Goal: Information Seeking & Learning: Learn about a topic

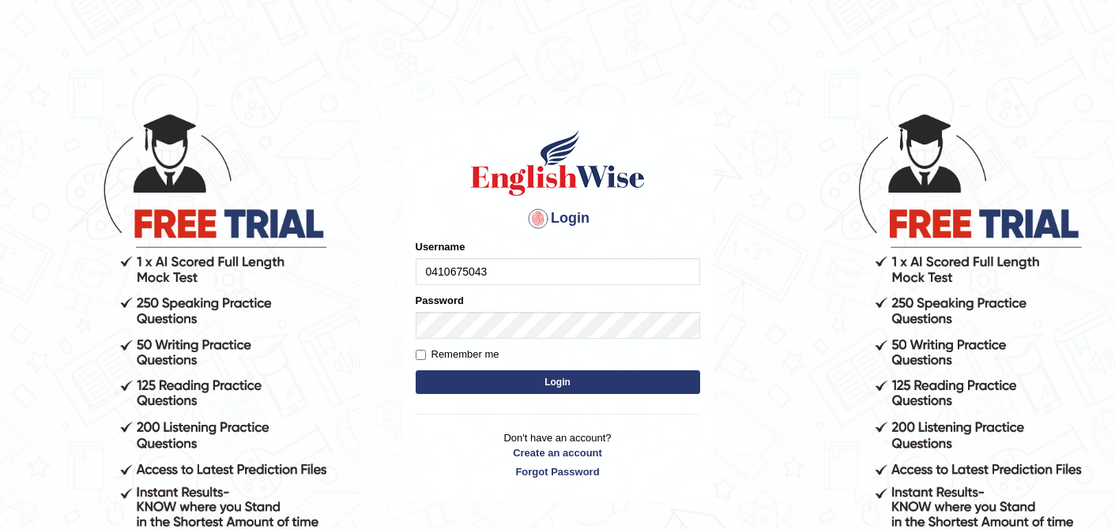
type input "0410675043"
click at [588, 386] on button "Login" at bounding box center [558, 383] width 284 height 24
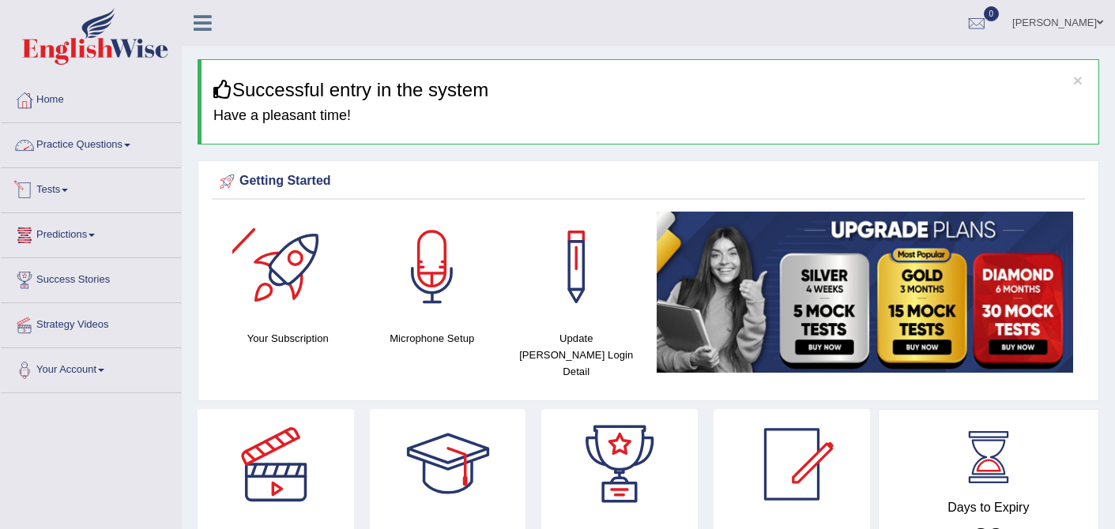
click at [111, 145] on link "Practice Questions" at bounding box center [91, 142] width 180 height 39
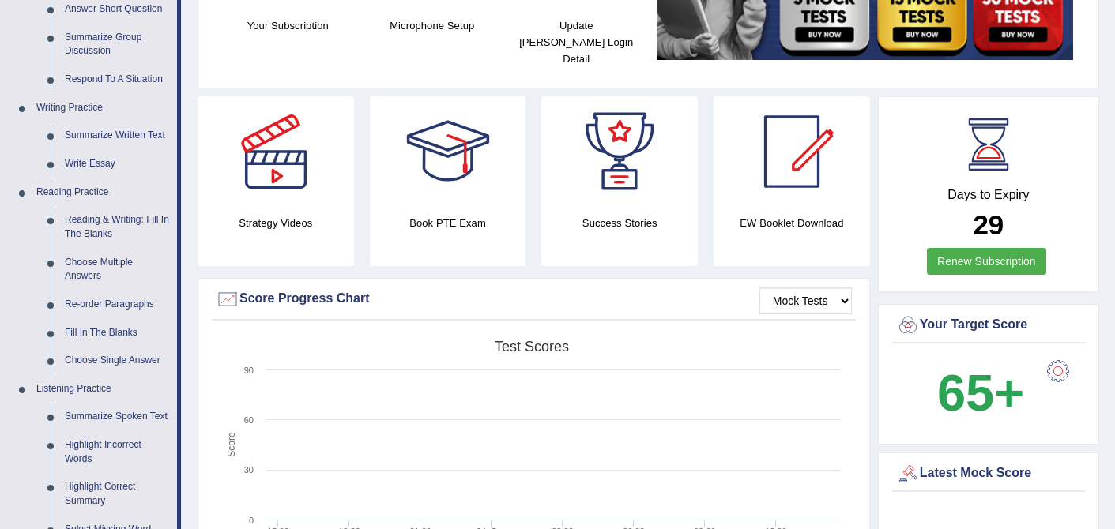
scroll to position [317, 0]
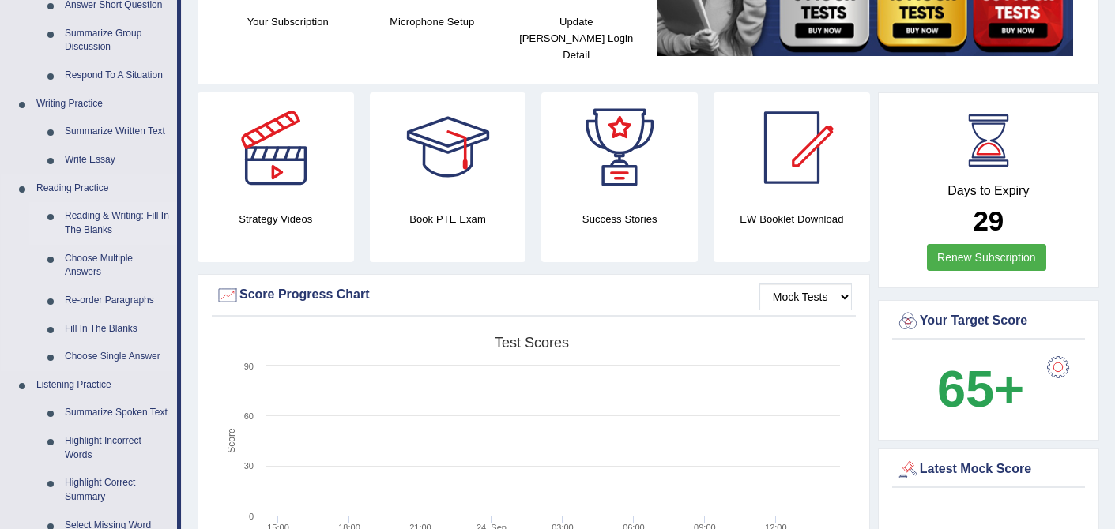
click at [100, 219] on link "Reading & Writing: Fill In The Blanks" at bounding box center [117, 223] width 119 height 42
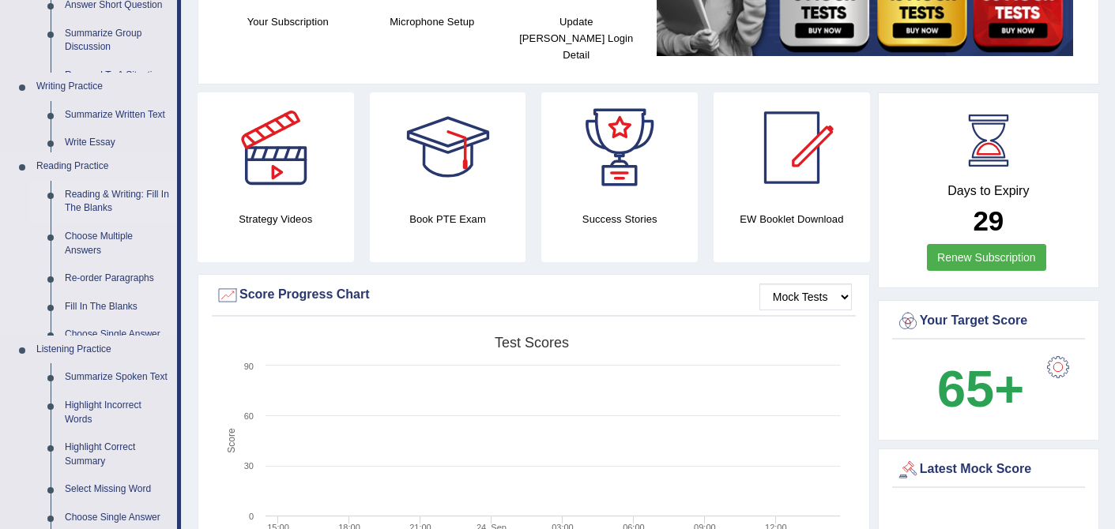
click at [100, 265] on link "Re-order Paragraphs" at bounding box center [117, 279] width 119 height 28
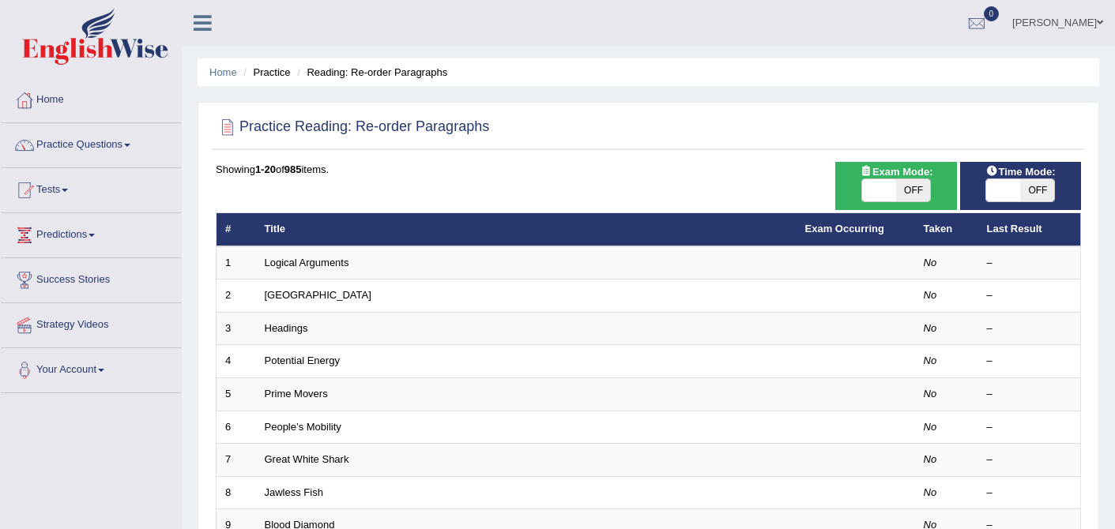
click at [1040, 187] on span "OFF" at bounding box center [1037, 190] width 34 height 22
checkbox input "true"
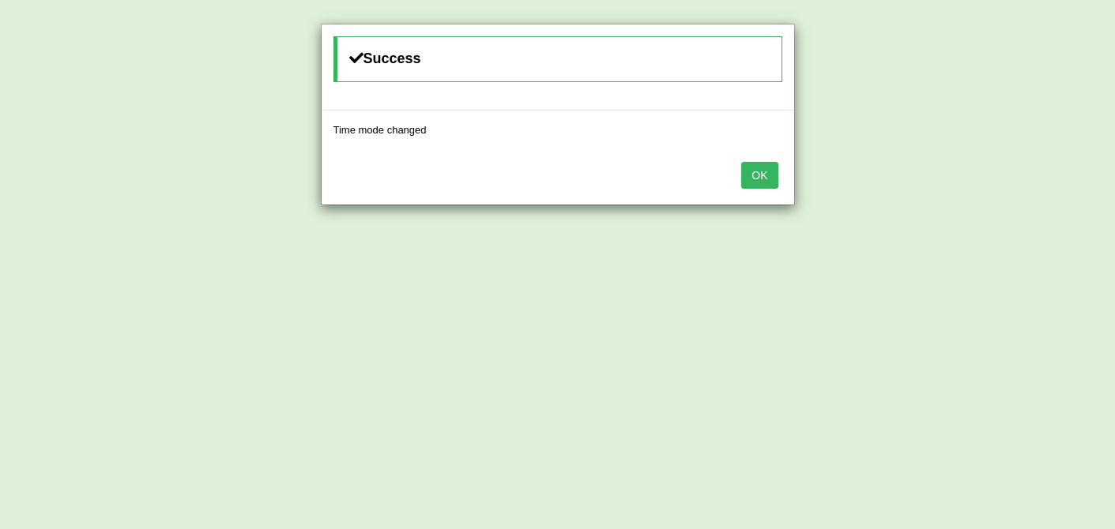
click at [770, 176] on button "OK" at bounding box center [759, 175] width 36 height 27
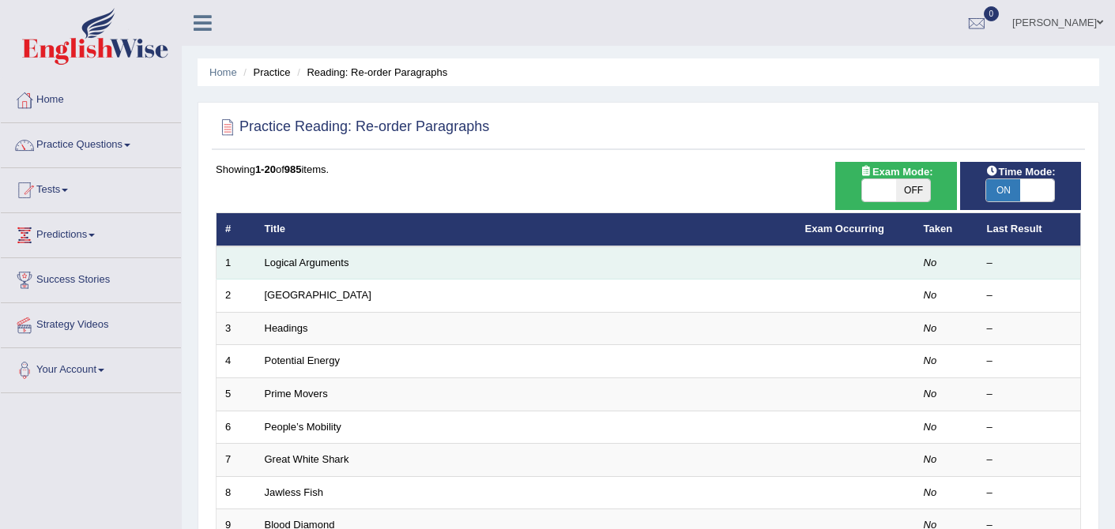
scroll to position [1, 0]
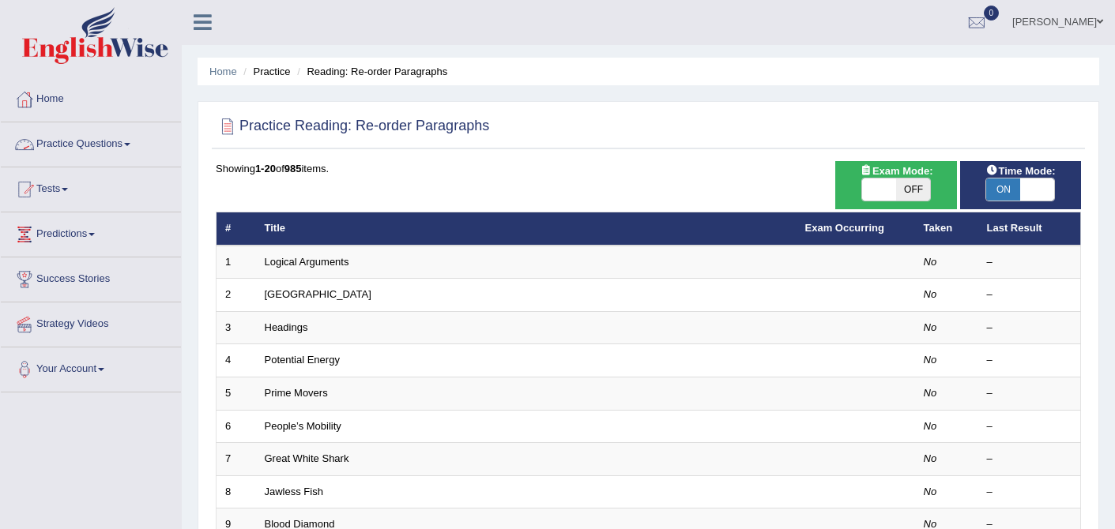
click at [141, 139] on link "Practice Questions" at bounding box center [91, 141] width 180 height 39
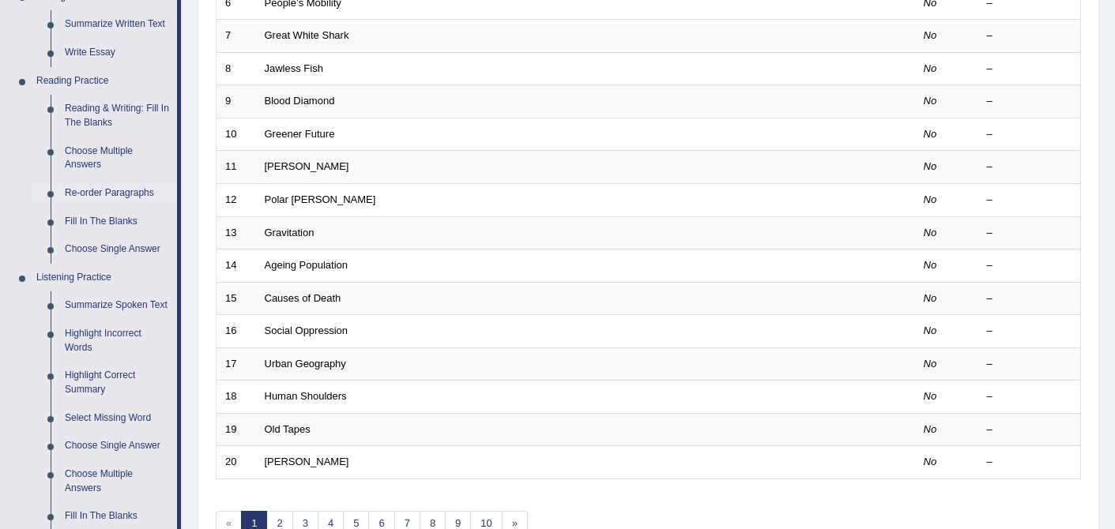
scroll to position [425, 0]
click at [91, 190] on link "Re-order Paragraphs" at bounding box center [117, 193] width 119 height 28
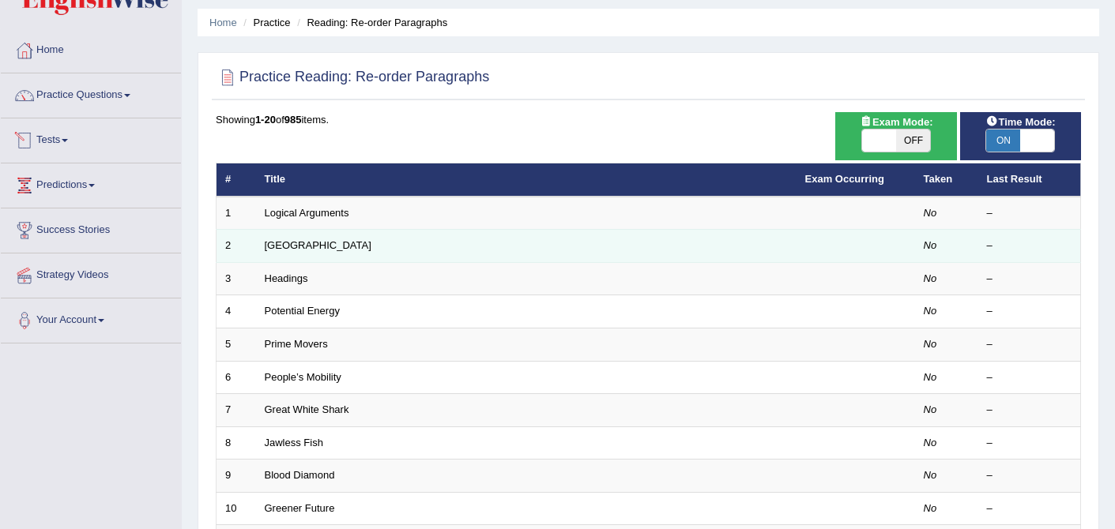
scroll to position [62, 0]
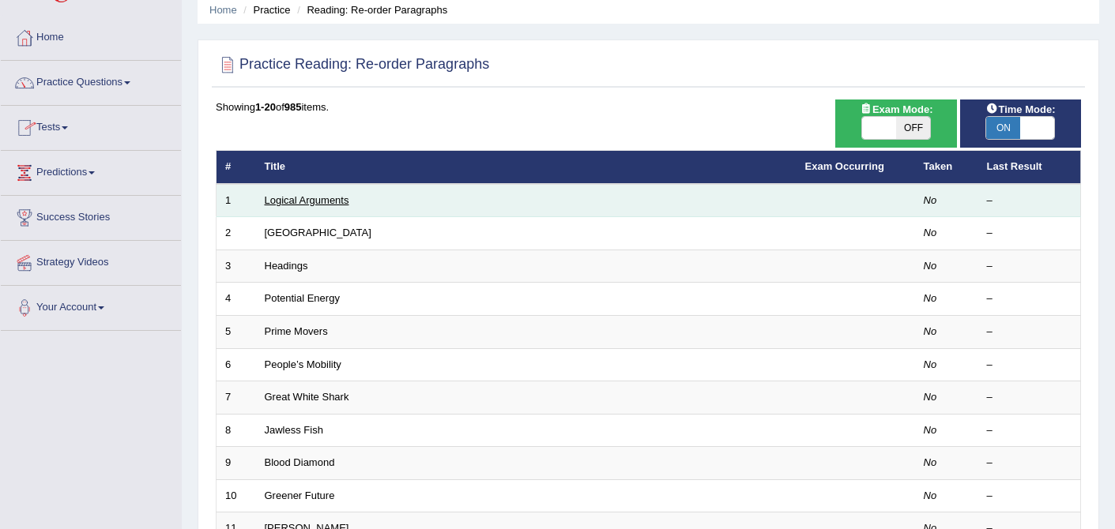
click at [313, 197] on link "Logical Arguments" at bounding box center [307, 200] width 85 height 12
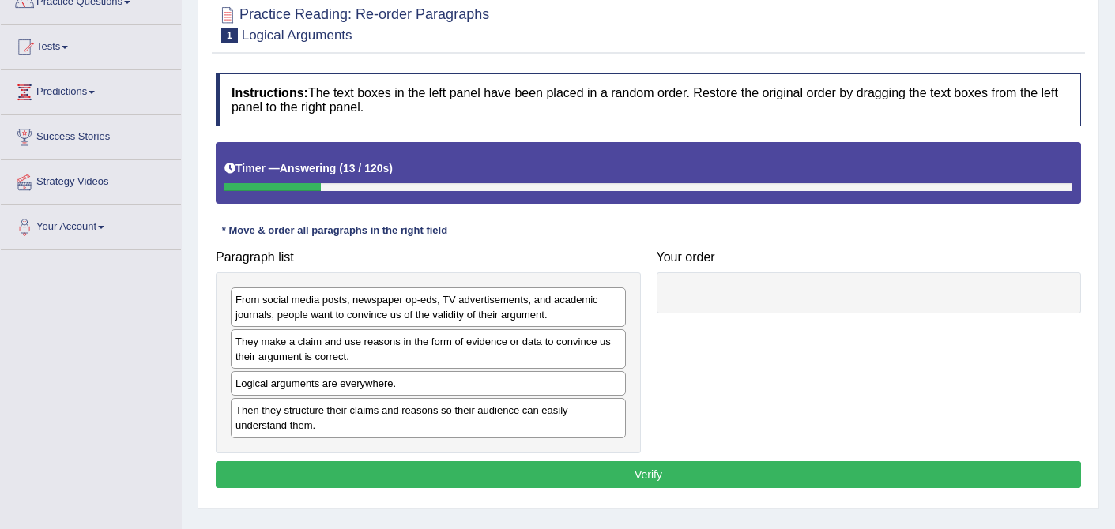
scroll to position [152, 0]
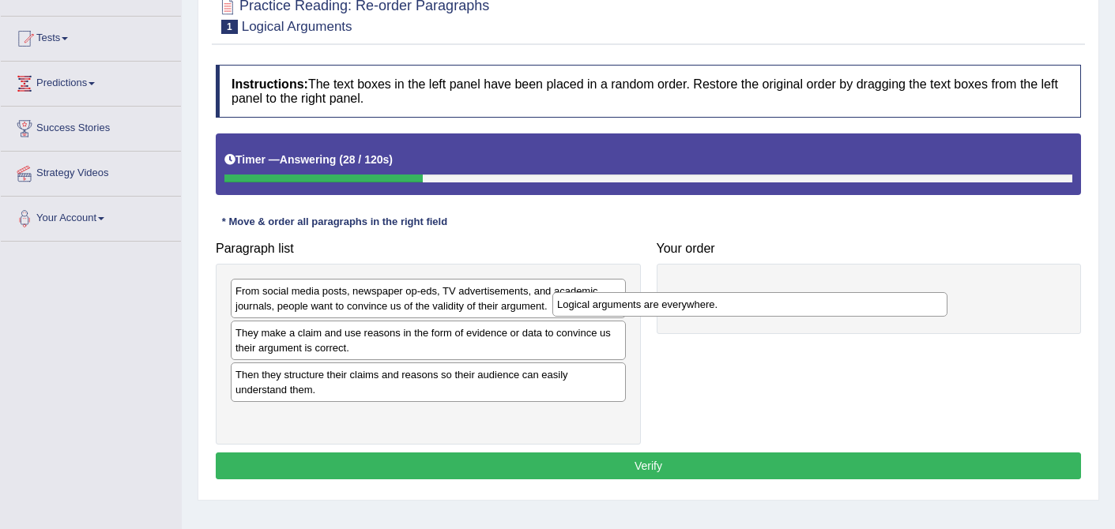
drag, startPoint x: 361, startPoint y: 379, endPoint x: 683, endPoint y: 309, distance: 329.9
click at [683, 309] on div "Logical arguments are everywhere." at bounding box center [749, 304] width 395 height 24
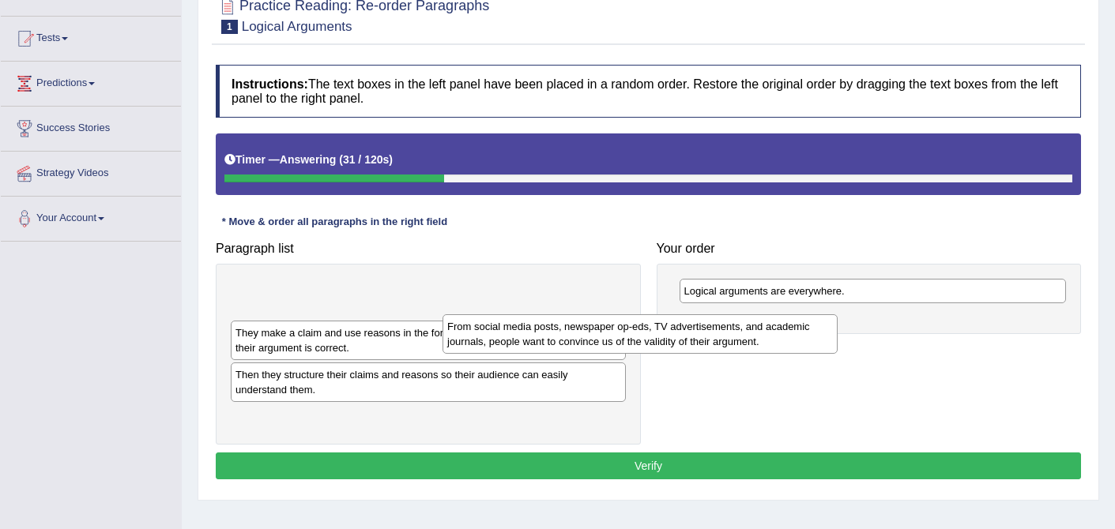
drag, startPoint x: 513, startPoint y: 301, endPoint x: 732, endPoint y: 336, distance: 222.4
click at [732, 336] on div "From social media posts, newspaper op-eds, TV advertisements, and academic jour…" at bounding box center [639, 333] width 395 height 39
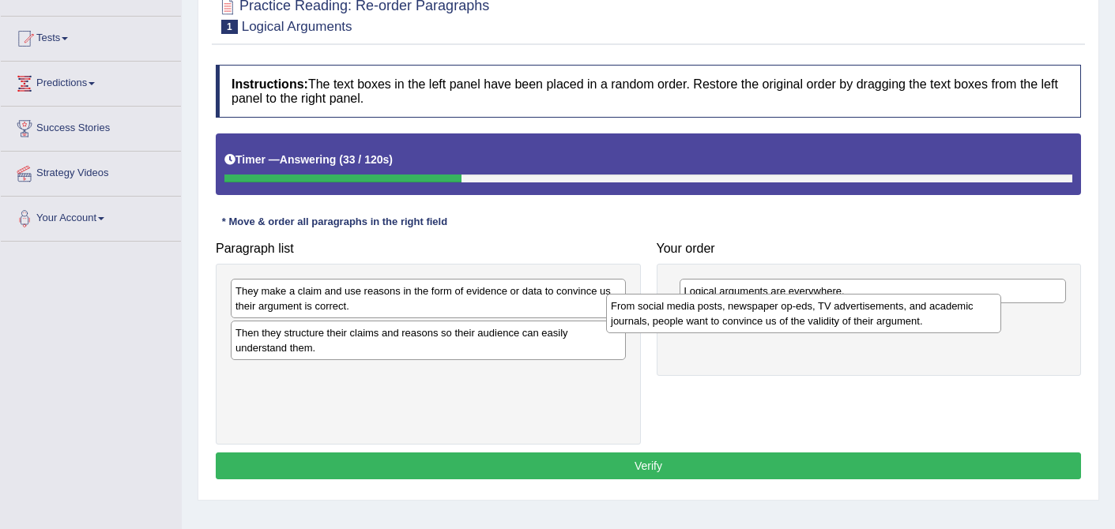
drag, startPoint x: 471, startPoint y: 303, endPoint x: 855, endPoint y: 314, distance: 384.1
click at [855, 314] on div "From social media posts, newspaper op-eds, TV advertisements, and academic jour…" at bounding box center [803, 313] width 395 height 39
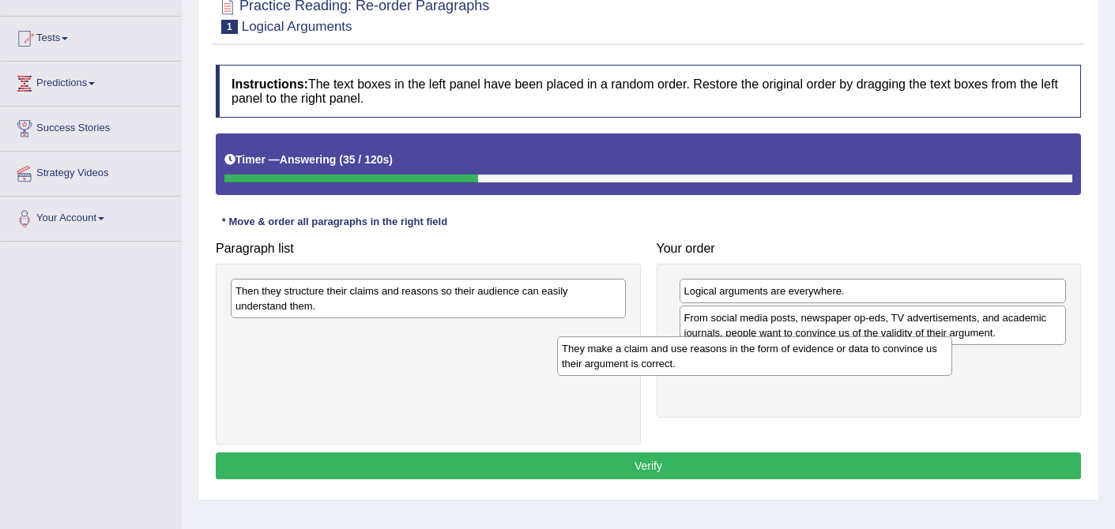
drag, startPoint x: 478, startPoint y: 295, endPoint x: 820, endPoint y: 360, distance: 348.3
click at [819, 359] on div "They make a claim and use reasons in the form of evidence or data to convince u…" at bounding box center [754, 356] width 395 height 39
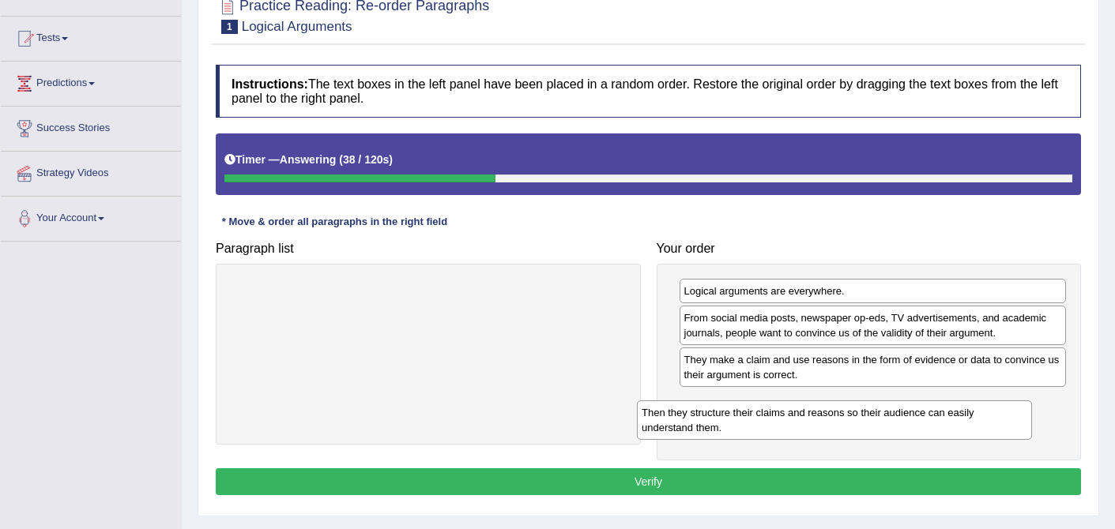
drag, startPoint x: 543, startPoint y: 306, endPoint x: 950, endPoint y: 427, distance: 424.6
click at [950, 427] on div "Then they structure their claims and reasons so their audience can easily under…" at bounding box center [834, 420] width 395 height 39
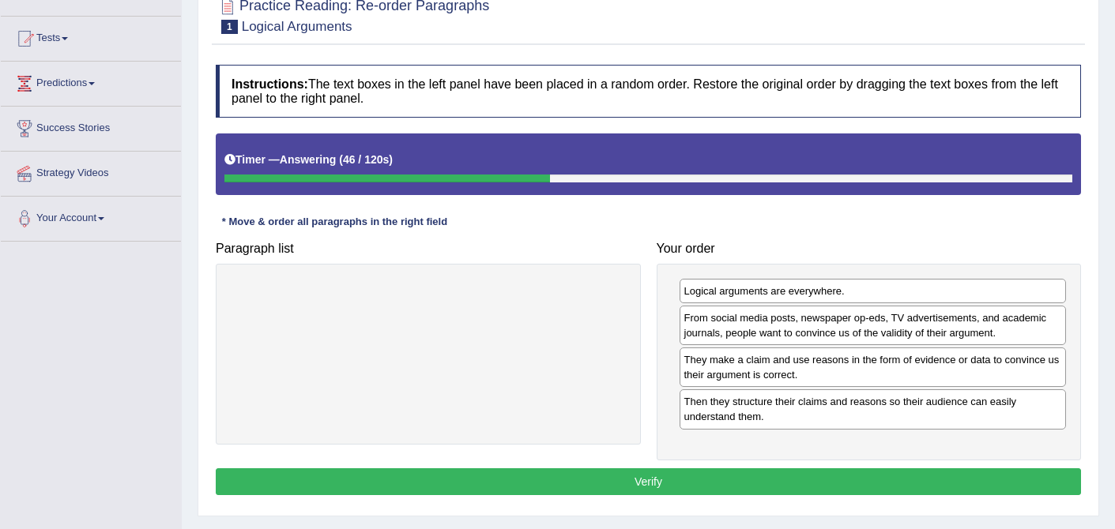
click at [691, 477] on button "Verify" at bounding box center [648, 481] width 865 height 27
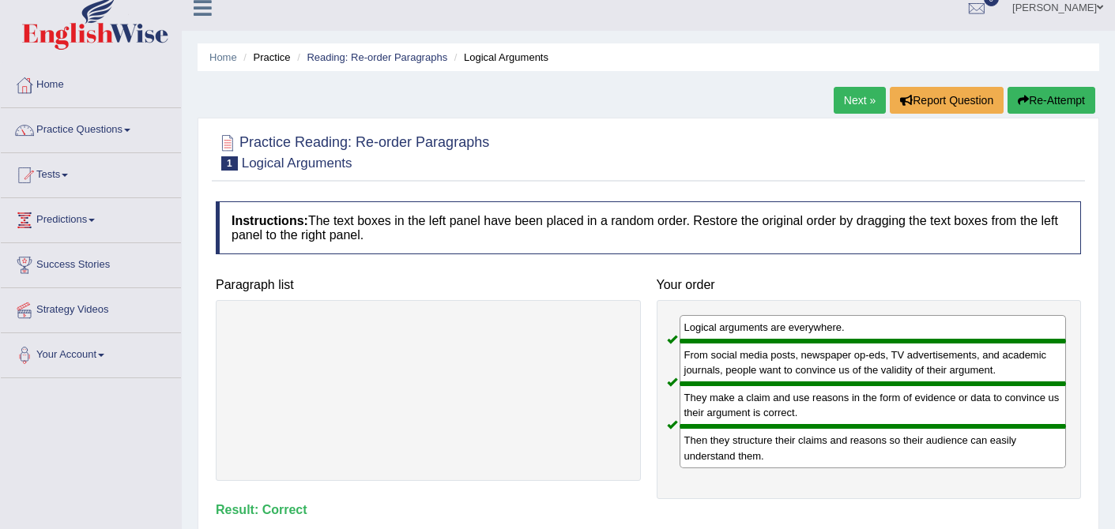
scroll to position [17, 0]
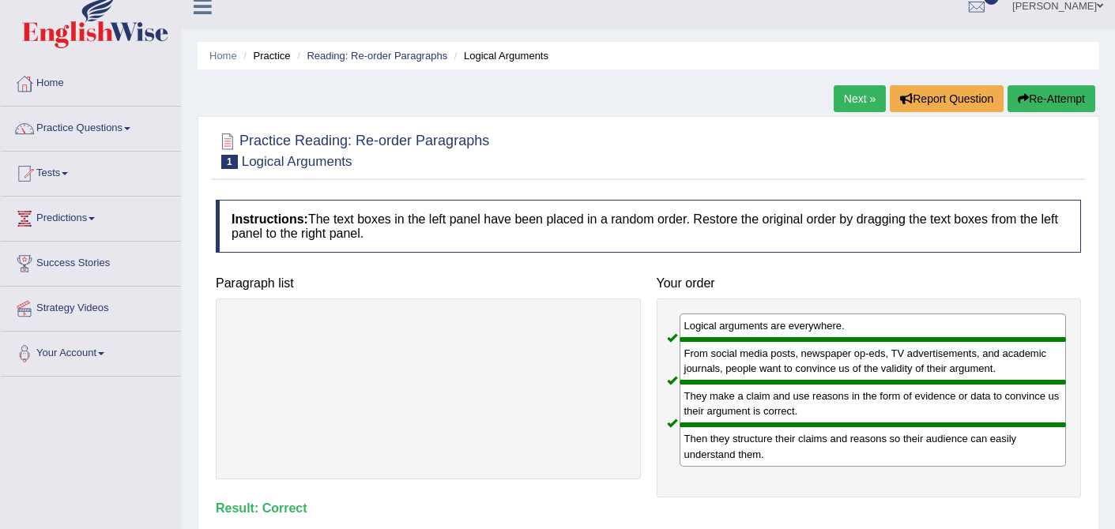
click at [848, 95] on link "Next »" at bounding box center [859, 98] width 52 height 27
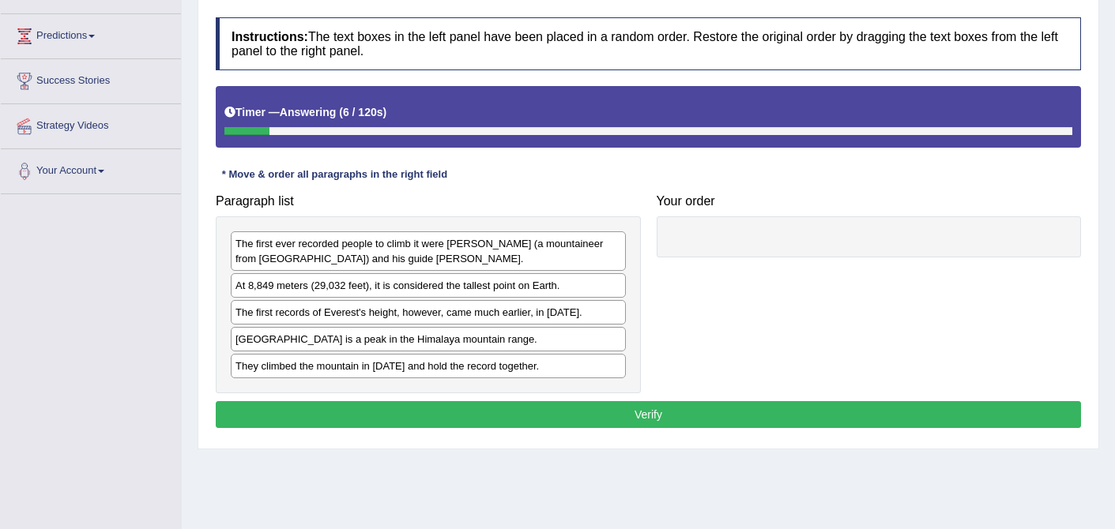
scroll to position [212, 0]
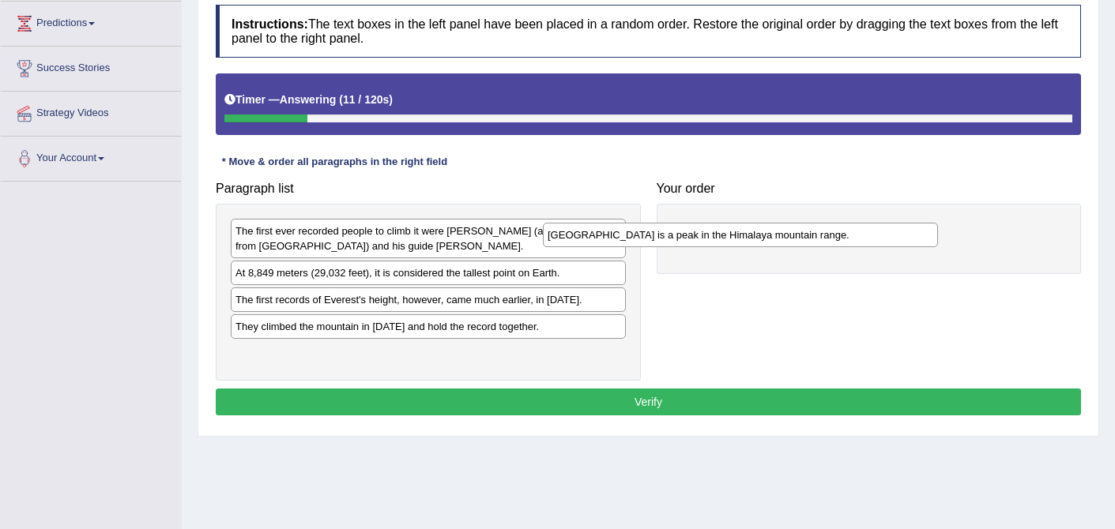
drag, startPoint x: 401, startPoint y: 325, endPoint x: 716, endPoint y: 231, distance: 328.7
click at [716, 231] on div "[GEOGRAPHIC_DATA] is a peak in the Himalaya mountain range." at bounding box center [740, 235] width 395 height 24
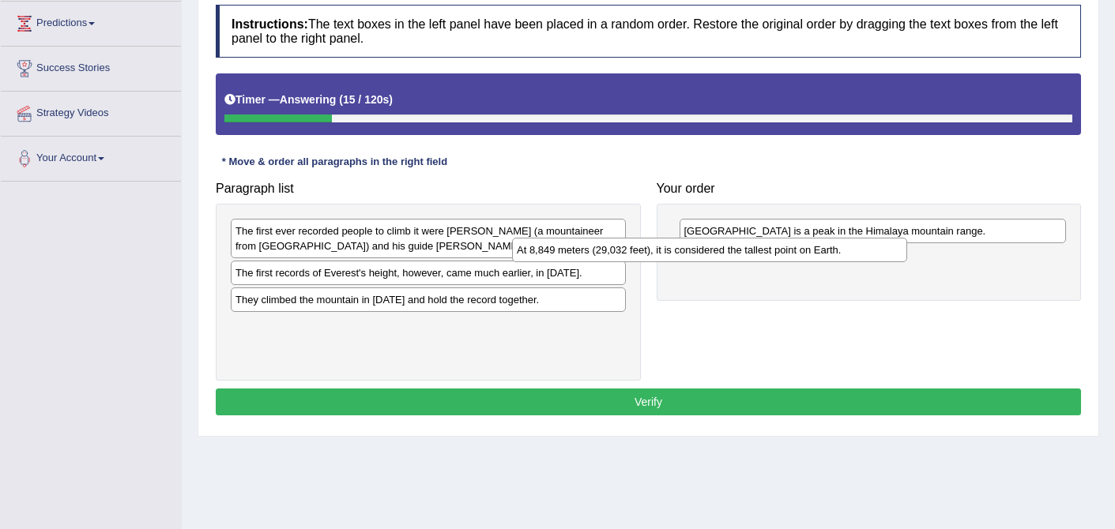
drag, startPoint x: 547, startPoint y: 273, endPoint x: 830, endPoint y: 247, distance: 284.8
click at [830, 247] on div "At 8,849 meters (29,032 feet), it is considered the tallest point on Earth." at bounding box center [709, 250] width 395 height 24
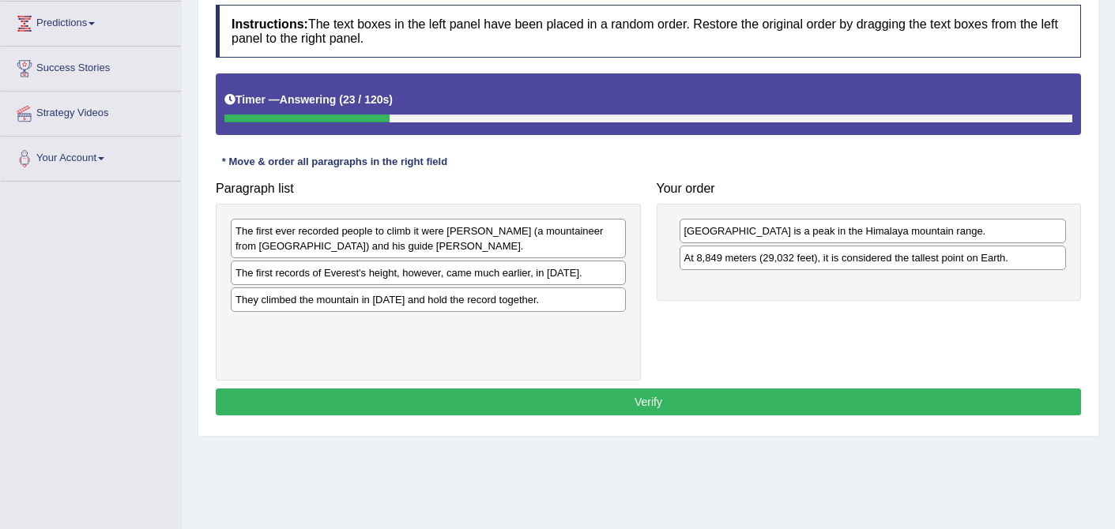
click at [334, 243] on div "The first ever recorded people to climb it were [PERSON_NAME] (a mountaineer fr…" at bounding box center [428, 238] width 395 height 39
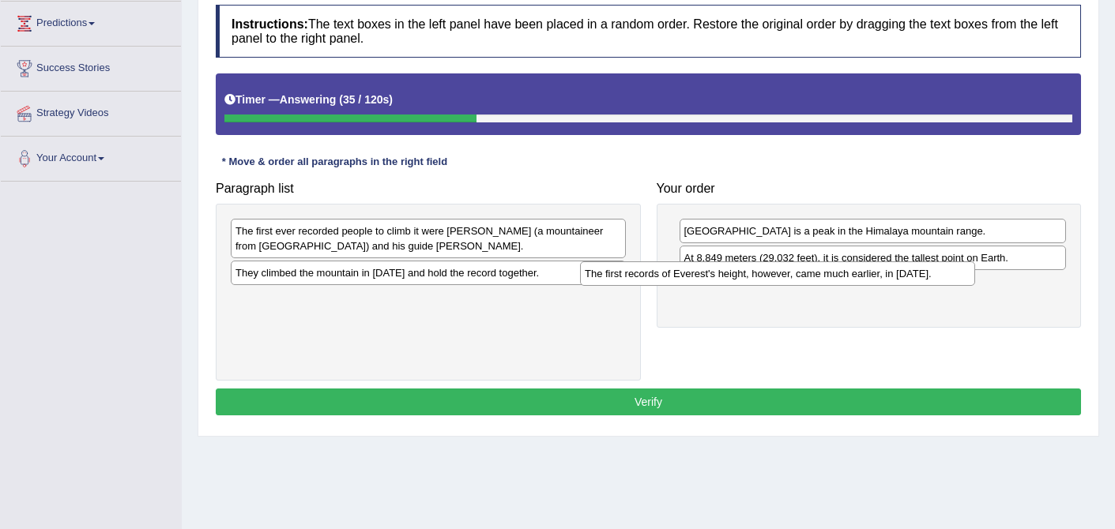
drag, startPoint x: 446, startPoint y: 275, endPoint x: 800, endPoint y: 276, distance: 354.7
click at [799, 276] on div "The first records of Everest's height, however, came much earlier, in [DATE]." at bounding box center [777, 273] width 395 height 24
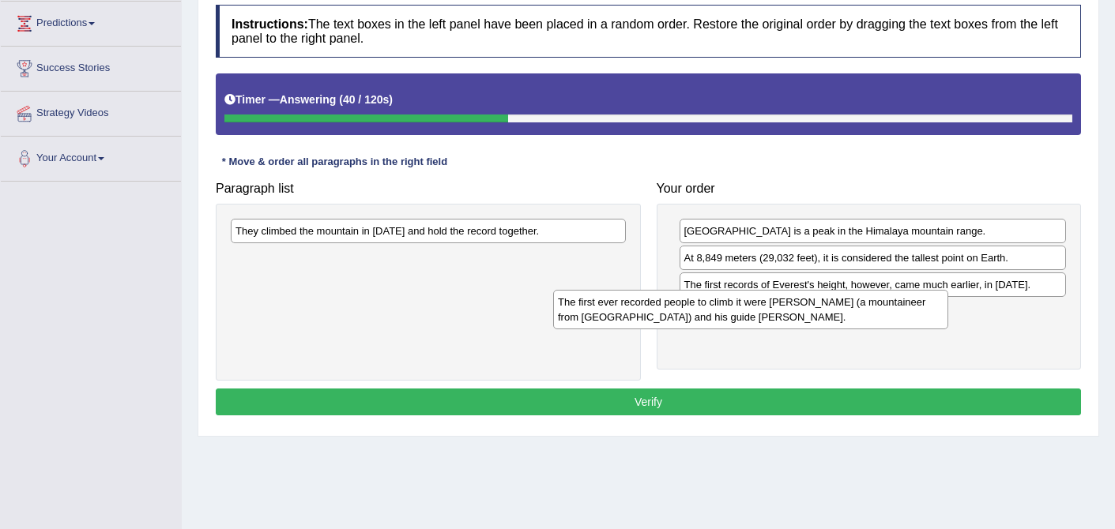
drag, startPoint x: 419, startPoint y: 232, endPoint x: 742, endPoint y: 303, distance: 330.1
click at [742, 303] on div "The first ever recorded people to climb it were [PERSON_NAME] (a mountaineer fr…" at bounding box center [750, 309] width 395 height 39
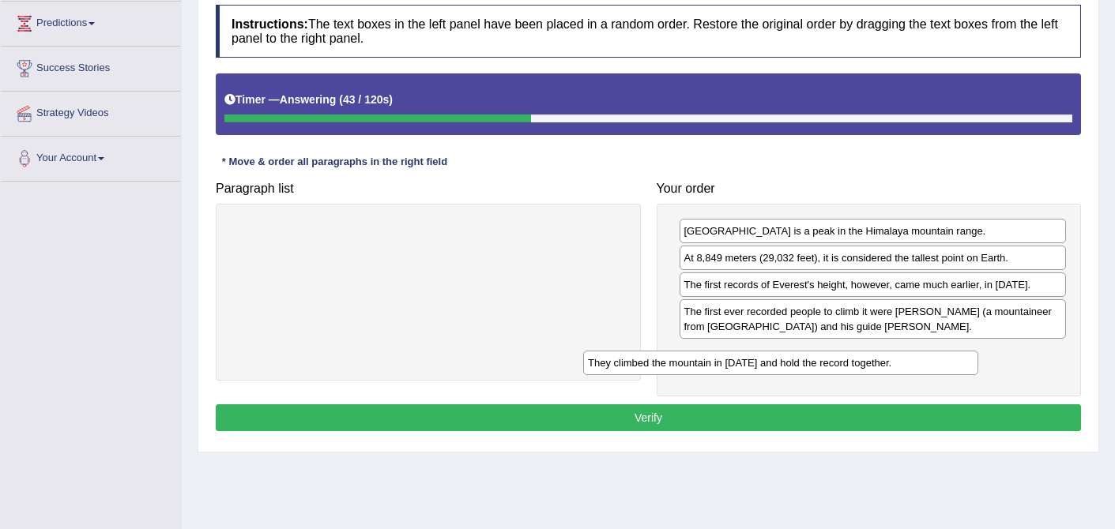
drag, startPoint x: 408, startPoint y: 230, endPoint x: 763, endPoint y: 360, distance: 378.6
click at [763, 360] on div "They climbed the mountain in [DATE] and hold the record together." at bounding box center [780, 363] width 395 height 24
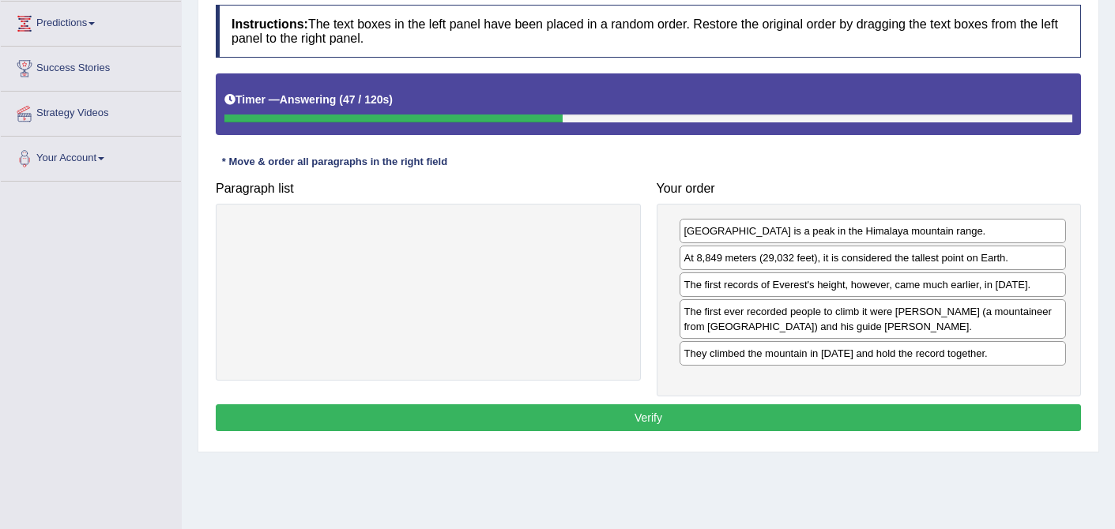
click at [627, 418] on button "Verify" at bounding box center [648, 417] width 865 height 27
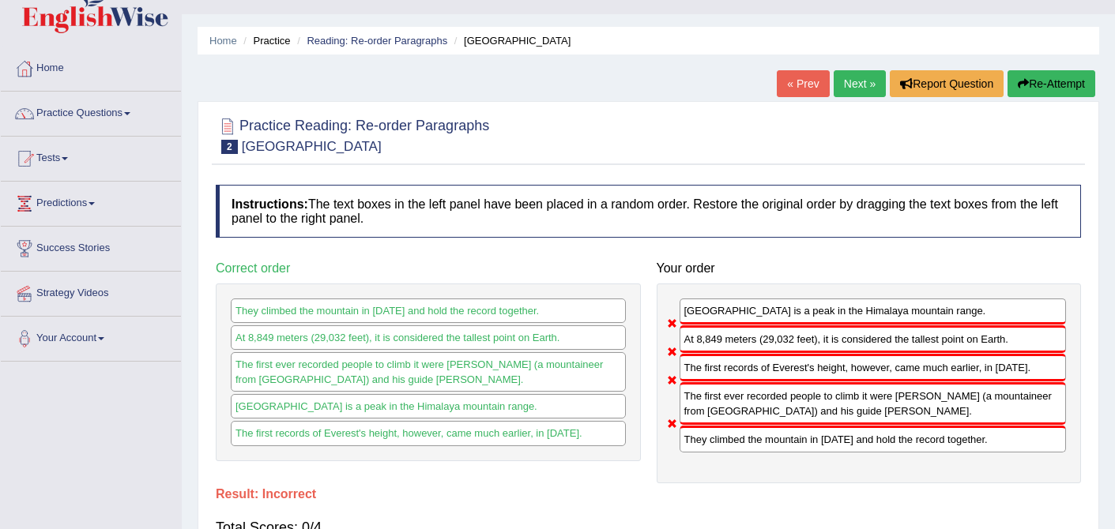
scroll to position [20, 0]
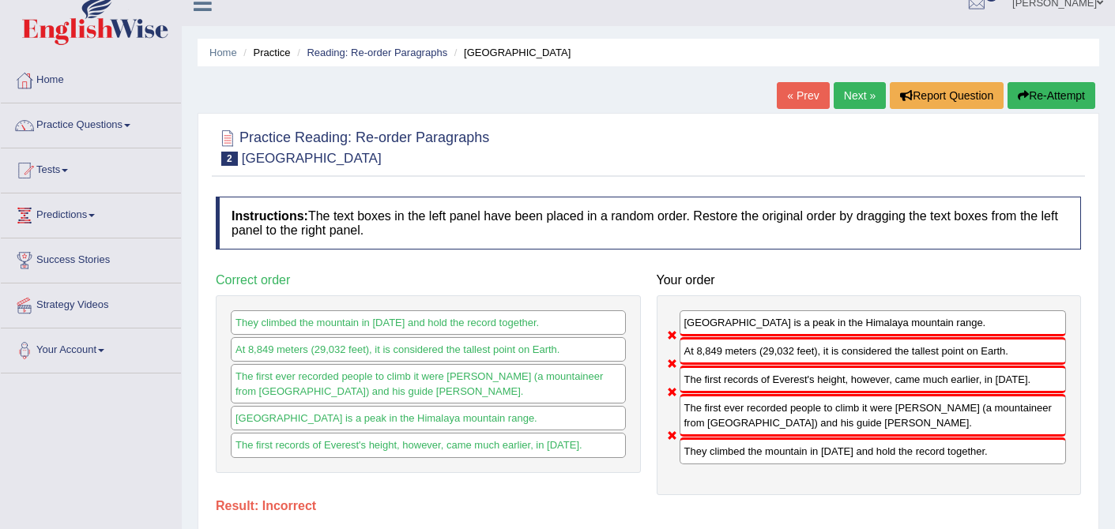
click at [857, 93] on link "Next »" at bounding box center [859, 95] width 52 height 27
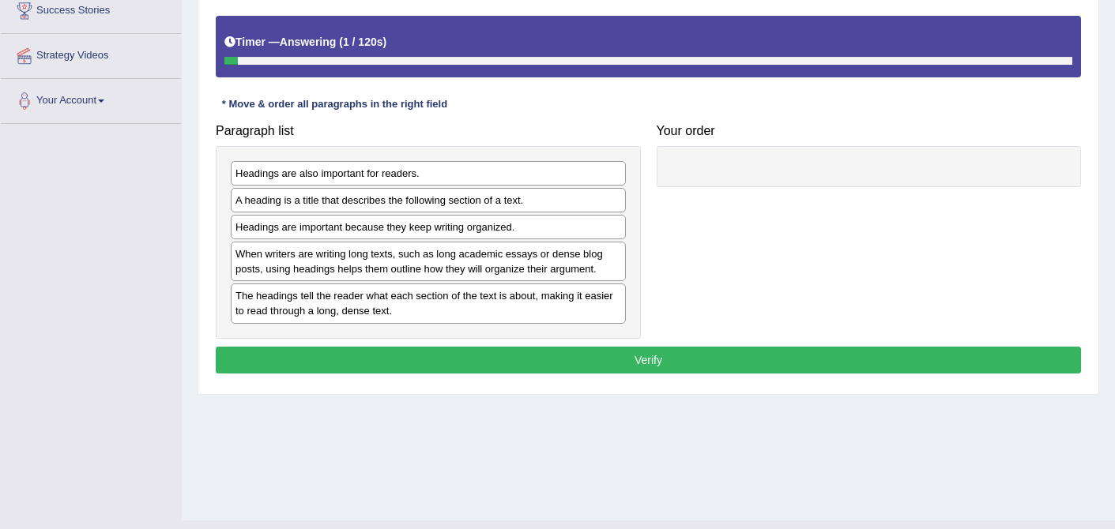
scroll to position [300, 0]
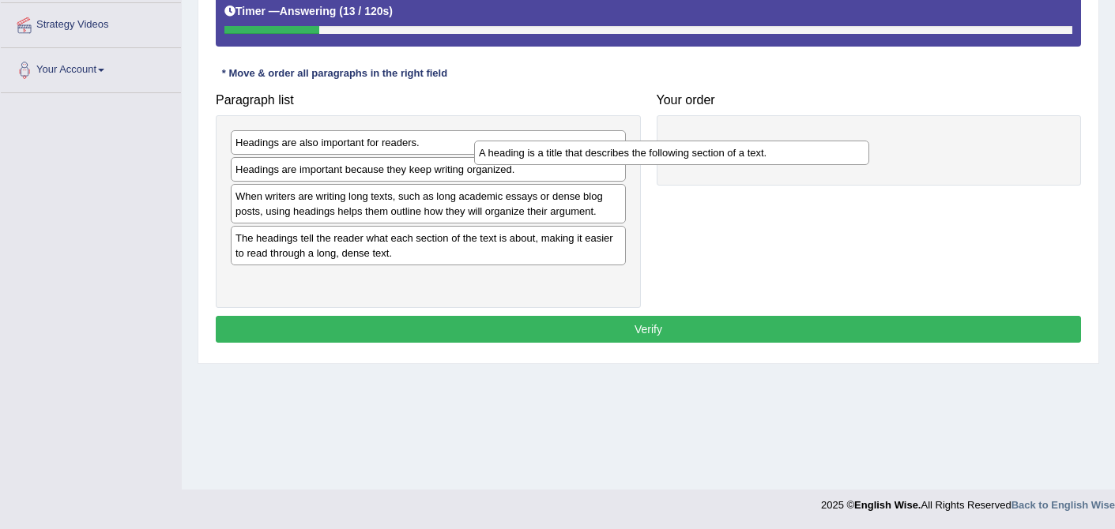
drag, startPoint x: 382, startPoint y: 176, endPoint x: 626, endPoint y: 159, distance: 243.9
click at [626, 159] on div "A heading is a title that describes the following section of a text." at bounding box center [671, 153] width 395 height 24
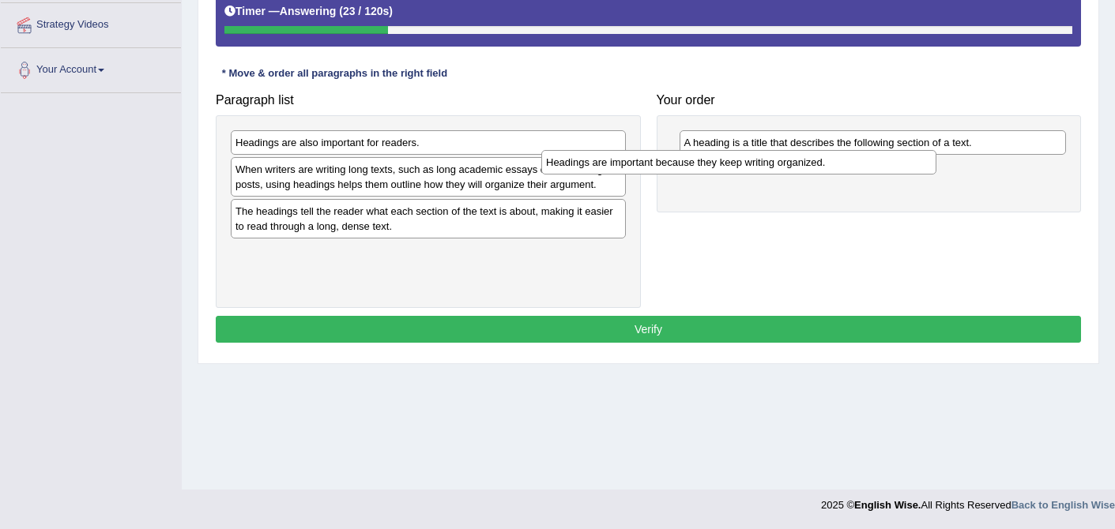
drag, startPoint x: 379, startPoint y: 173, endPoint x: 690, endPoint y: 166, distance: 310.5
click at [690, 166] on div "Headings are important because they keep writing organized." at bounding box center [738, 162] width 395 height 24
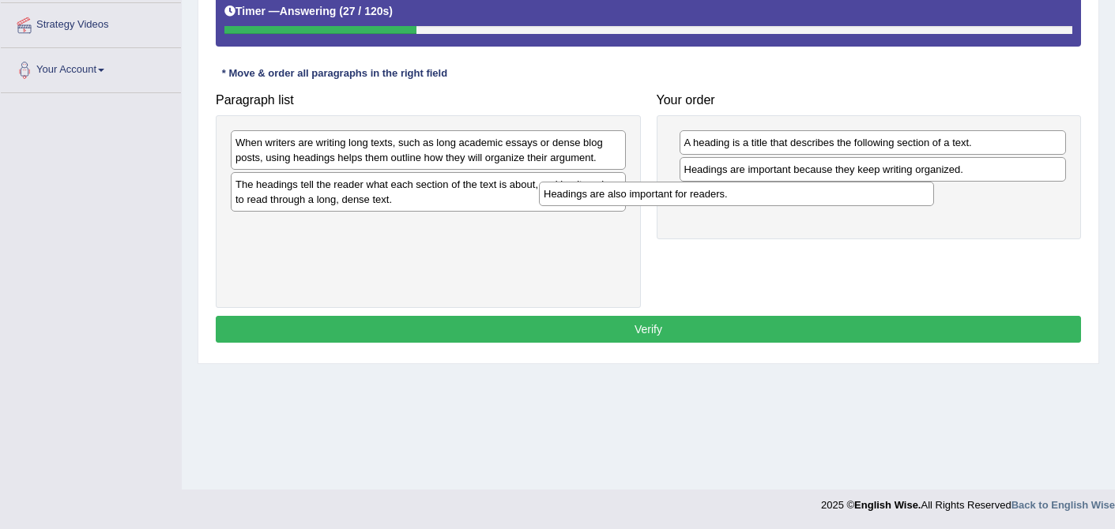
drag, startPoint x: 408, startPoint y: 142, endPoint x: 724, endPoint y: 188, distance: 319.3
click at [724, 188] on div "Headings are also important for readers." at bounding box center [736, 194] width 395 height 24
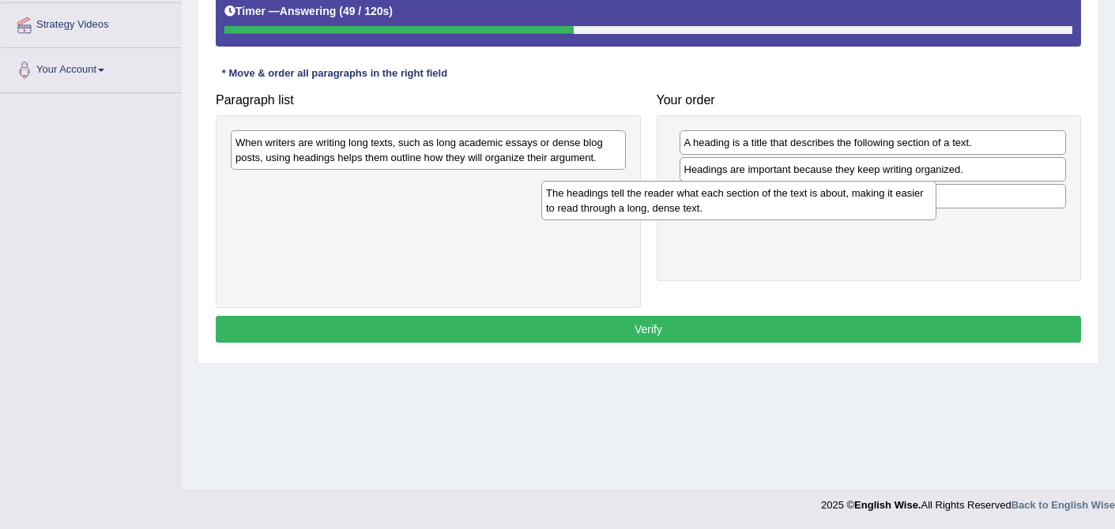
drag, startPoint x: 400, startPoint y: 194, endPoint x: 711, endPoint y: 203, distance: 311.4
click at [711, 202] on div "The headings tell the reader what each section of the text is about, making it …" at bounding box center [738, 200] width 395 height 39
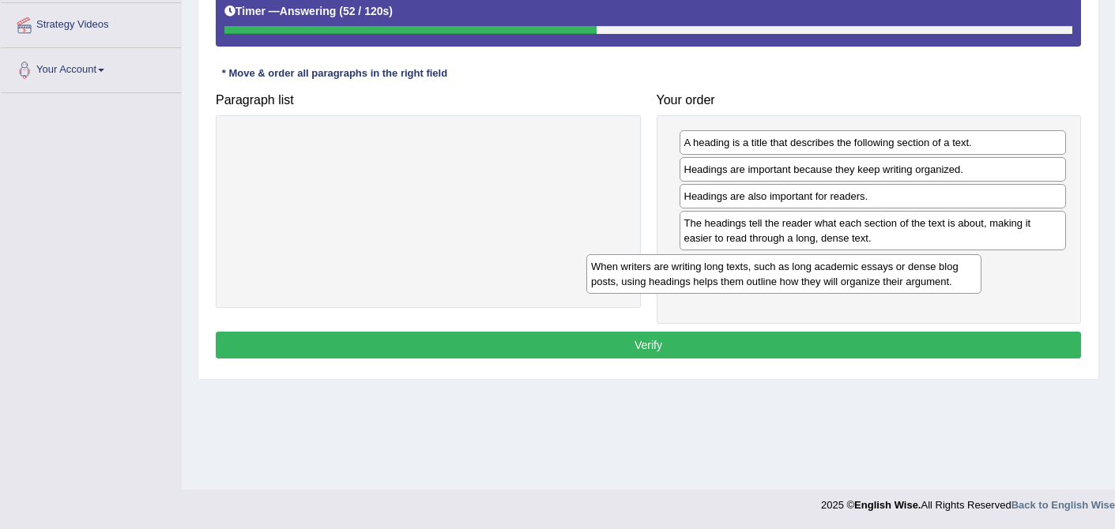
drag, startPoint x: 481, startPoint y: 154, endPoint x: 861, endPoint y: 277, distance: 399.5
click at [860, 276] on div "When writers are writing long texts, such as long academic essays or dense blog…" at bounding box center [783, 273] width 395 height 39
click at [692, 349] on button "Verify" at bounding box center [648, 345] width 865 height 27
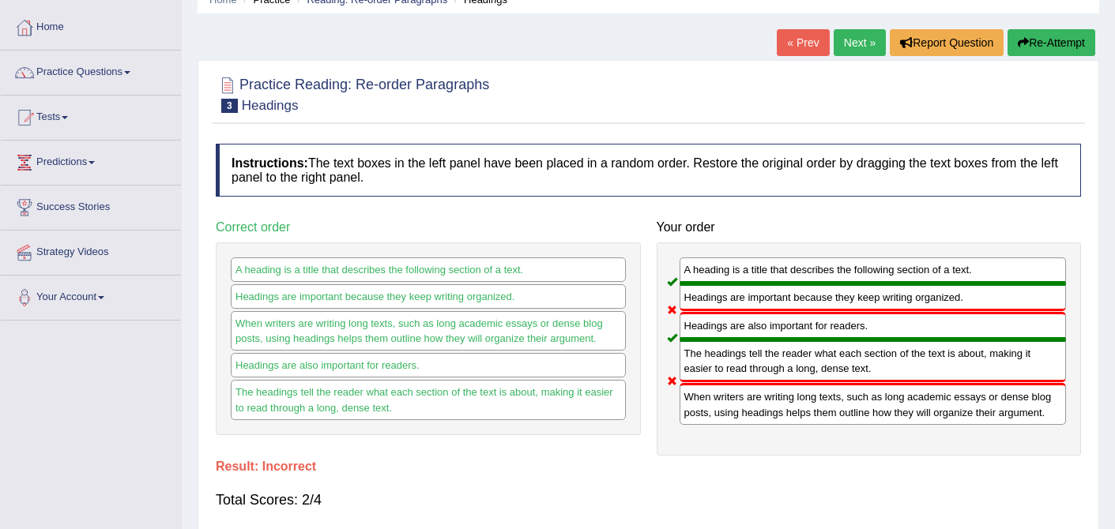
scroll to position [0, 0]
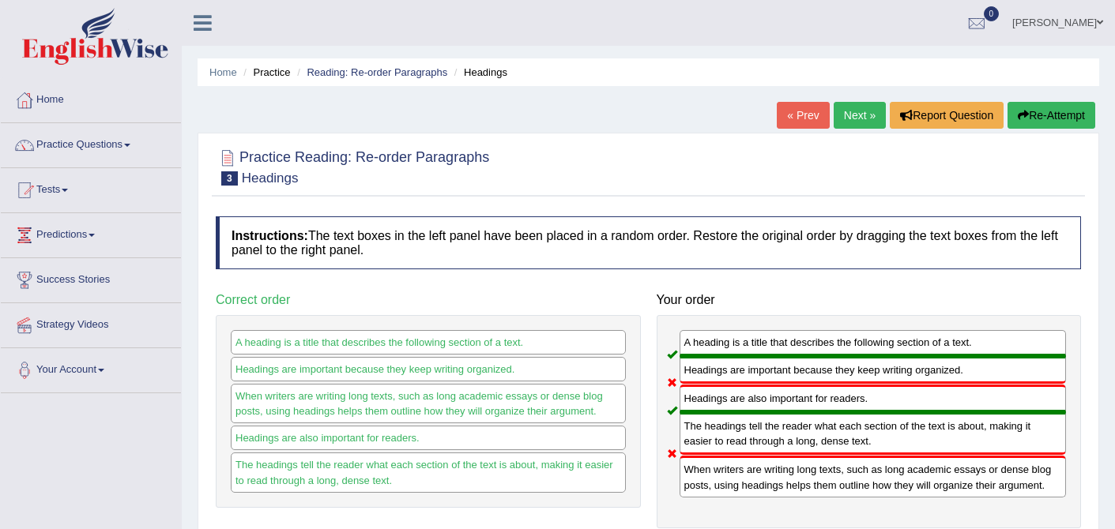
click at [849, 121] on link "Next »" at bounding box center [859, 115] width 52 height 27
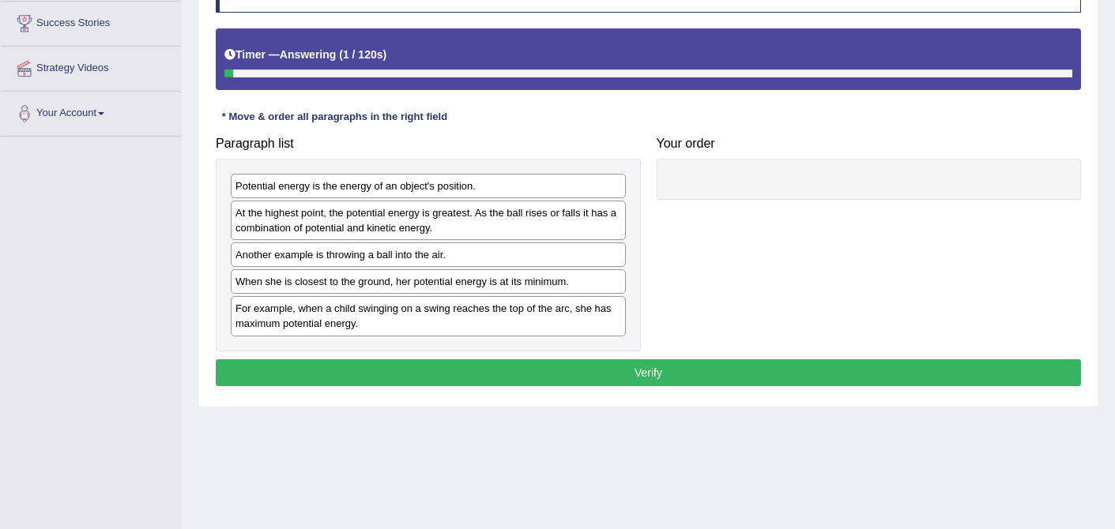
scroll to position [300, 0]
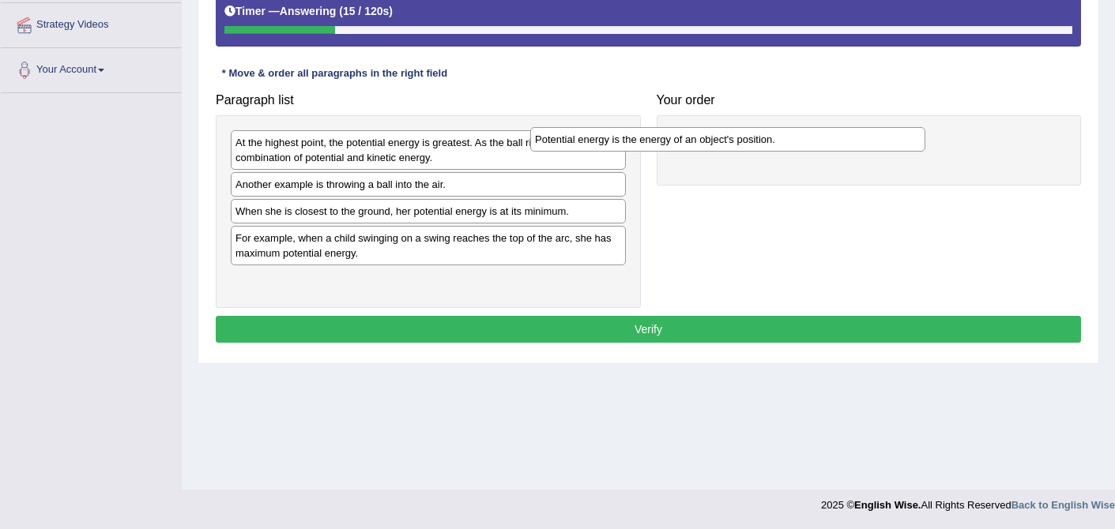
drag, startPoint x: 448, startPoint y: 145, endPoint x: 747, endPoint y: 141, distance: 299.4
click at [747, 141] on div "Potential energy is the energy of an object's position." at bounding box center [727, 139] width 395 height 24
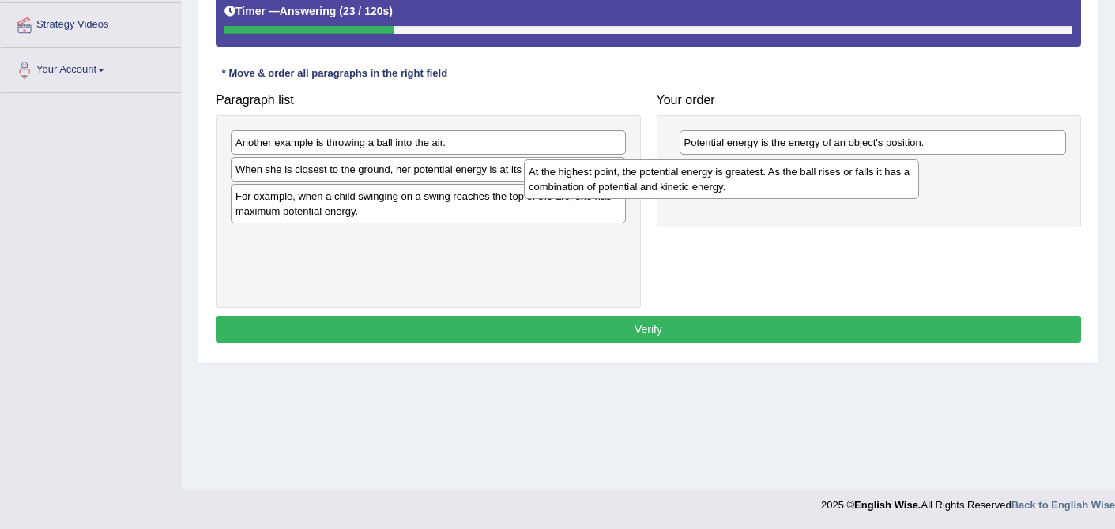
drag, startPoint x: 448, startPoint y: 151, endPoint x: 741, endPoint y: 179, distance: 294.5
click at [741, 180] on div "At the highest point, the potential energy is greatest. As the ball rises or fa…" at bounding box center [721, 179] width 395 height 39
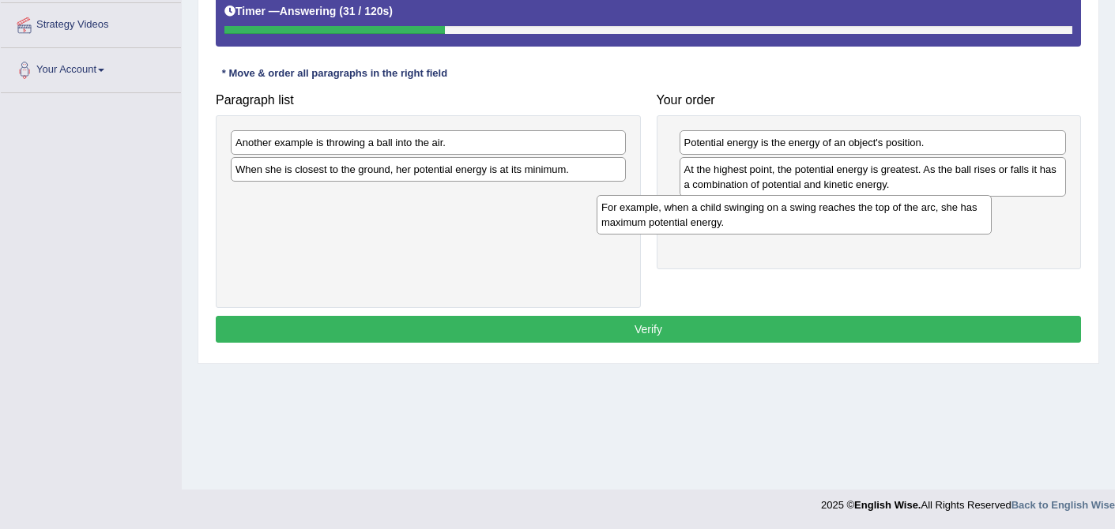
drag, startPoint x: 422, startPoint y: 211, endPoint x: 795, endPoint y: 218, distance: 372.9
click at [795, 218] on div "For example, when a child swinging on a swing reaches the top of the arc, she h…" at bounding box center [793, 214] width 395 height 39
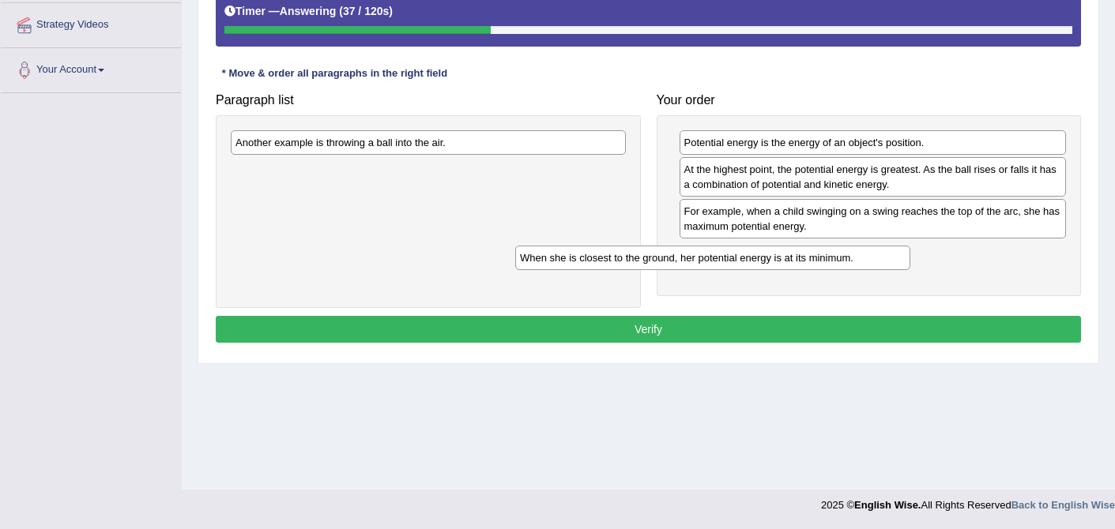
drag, startPoint x: 453, startPoint y: 169, endPoint x: 750, endPoint y: 258, distance: 310.2
click at [750, 258] on div "When she is closest to the ground, her potential energy is at its minimum." at bounding box center [712, 258] width 395 height 24
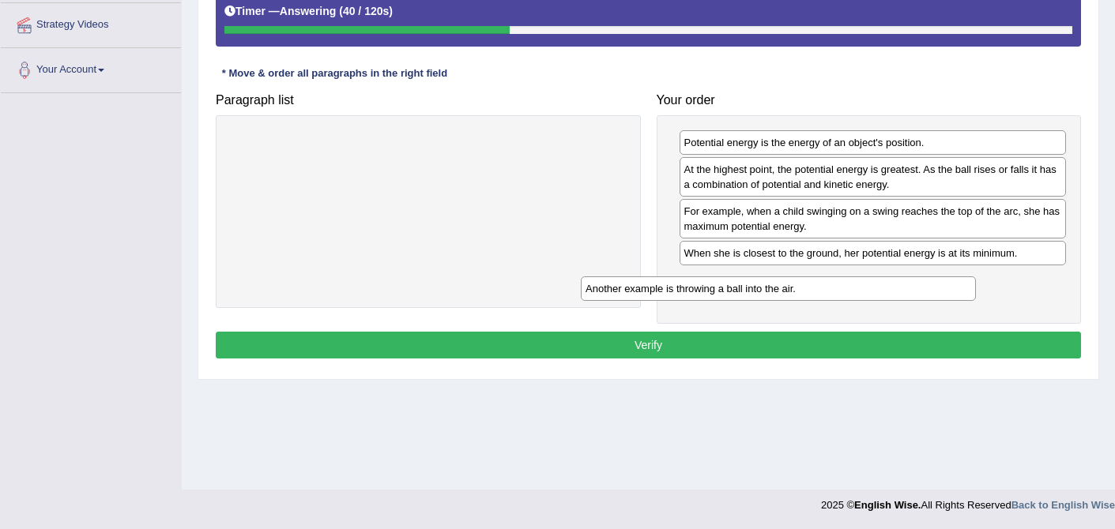
drag, startPoint x: 492, startPoint y: 144, endPoint x: 845, endPoint y: 289, distance: 381.9
click at [845, 289] on div "Another example is throwing a ball into the air." at bounding box center [778, 288] width 395 height 24
click at [694, 343] on button "Verify" at bounding box center [648, 345] width 865 height 27
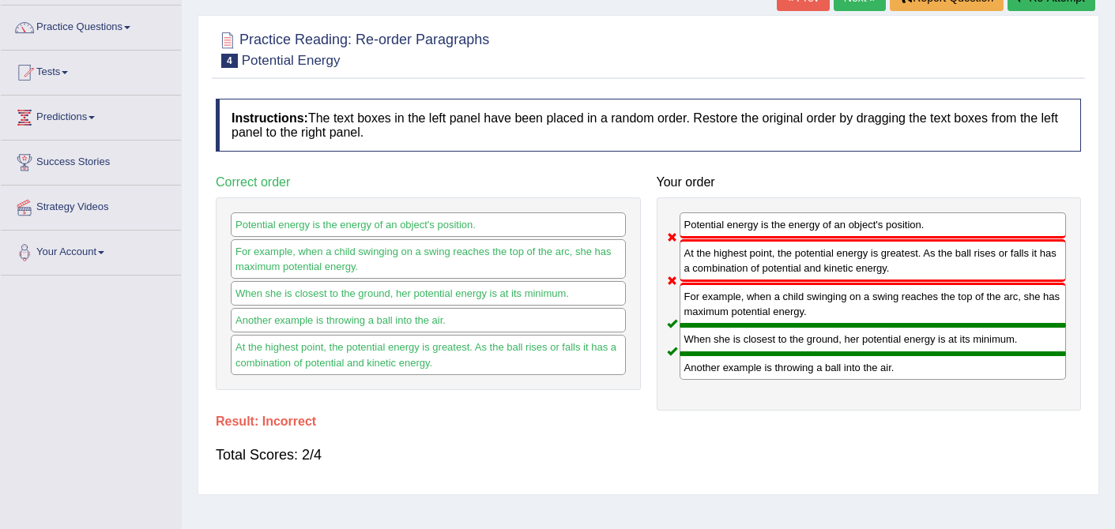
scroll to position [114, 0]
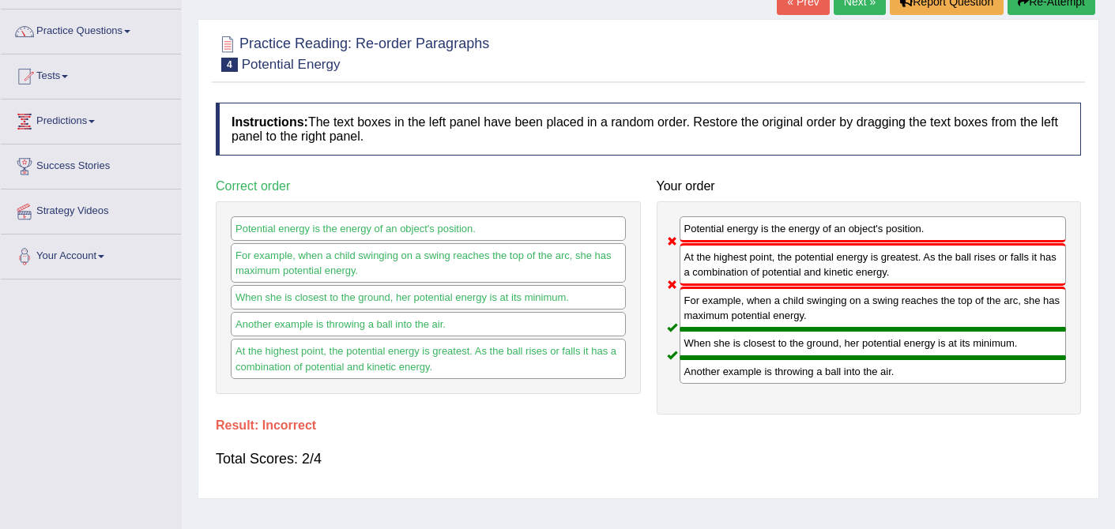
click at [853, 13] on link "Next »" at bounding box center [859, 1] width 52 height 27
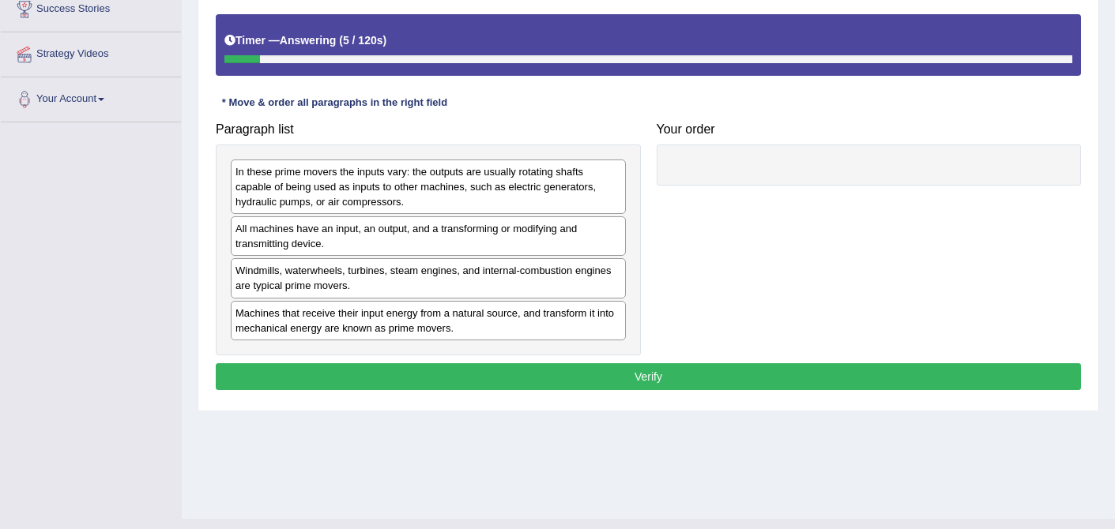
scroll to position [300, 0]
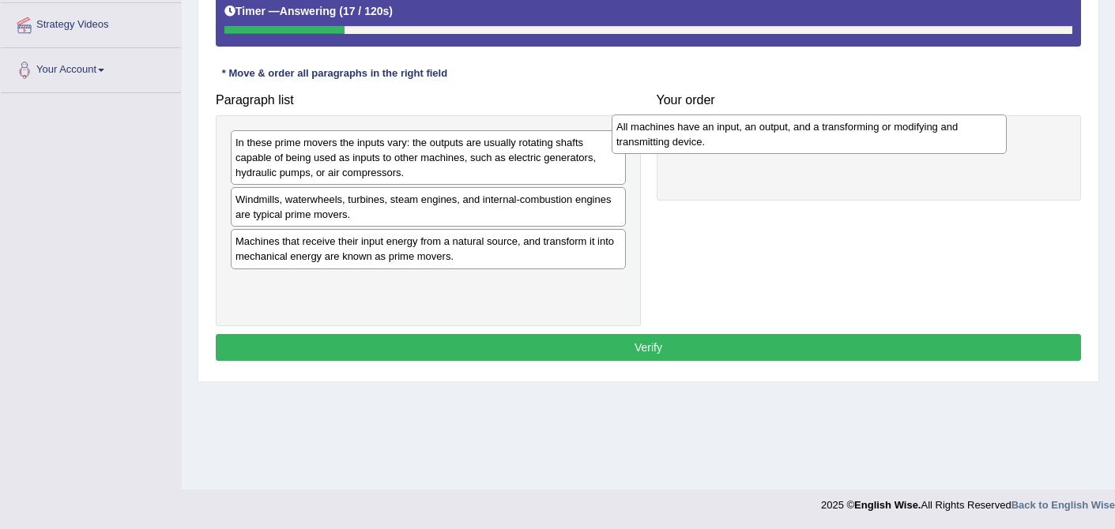
drag, startPoint x: 365, startPoint y: 216, endPoint x: 750, endPoint y: 143, distance: 392.5
click at [751, 143] on div "All machines have an input, an output, and a transforming or modifying and tran…" at bounding box center [808, 134] width 395 height 39
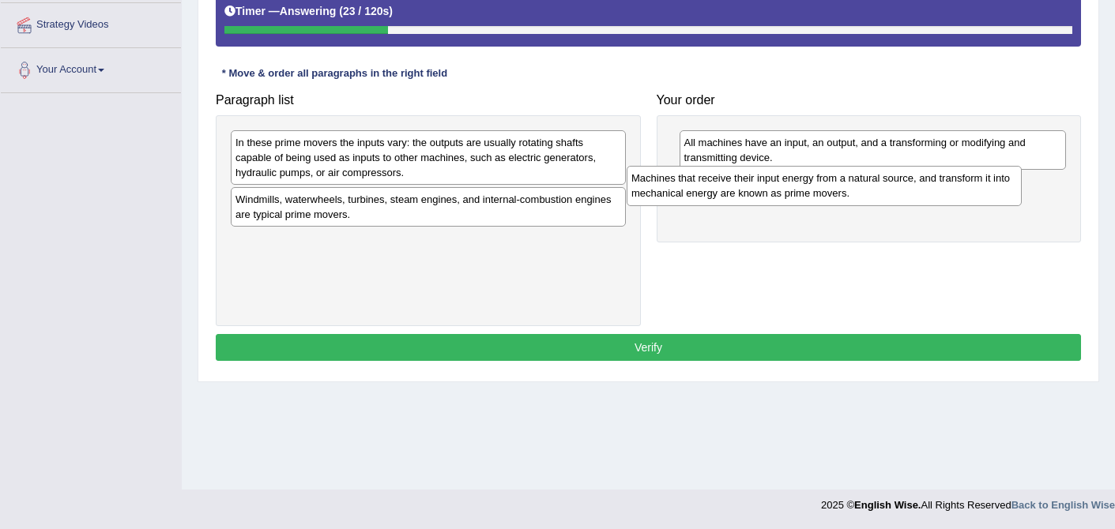
drag, startPoint x: 364, startPoint y: 252, endPoint x: 760, endPoint y: 189, distance: 400.8
click at [760, 189] on div "Machines that receive their input energy from a natural source, and transform i…" at bounding box center [823, 185] width 395 height 39
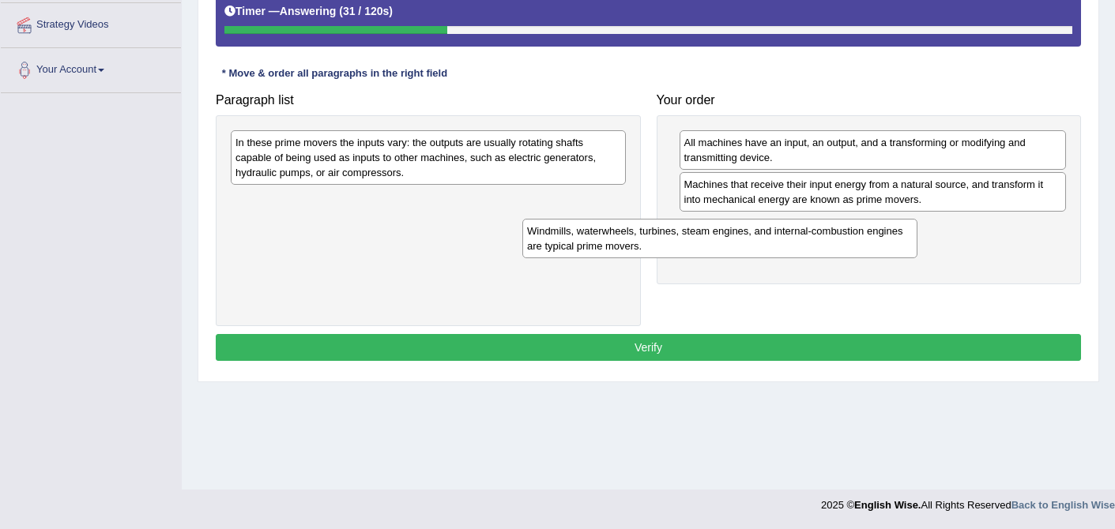
drag, startPoint x: 432, startPoint y: 204, endPoint x: 748, endPoint y: 234, distance: 317.4
click at [748, 234] on div "Windmills, waterwheels, turbines, steam engines, and internal-combustion engine…" at bounding box center [719, 238] width 395 height 39
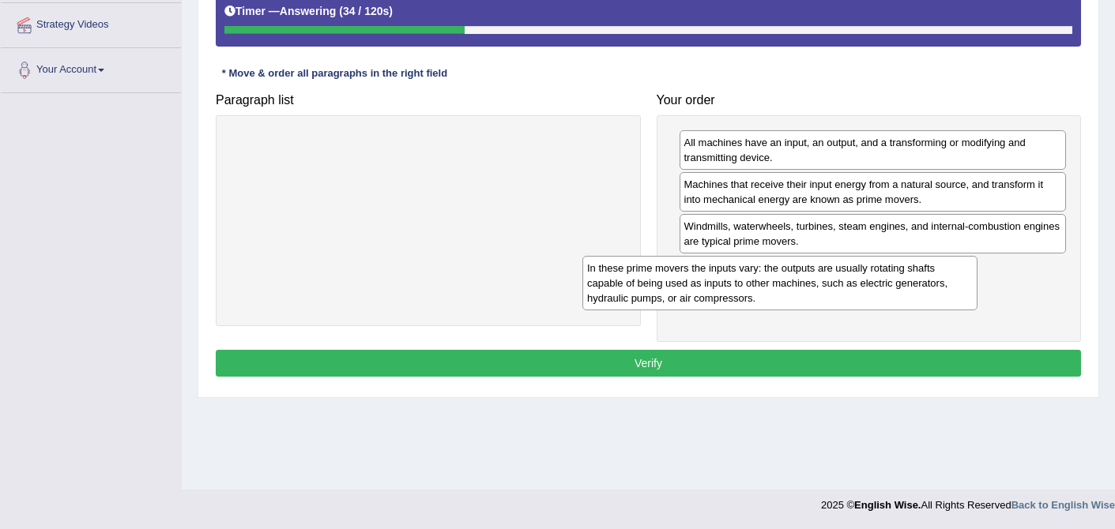
drag, startPoint x: 502, startPoint y: 164, endPoint x: 858, endPoint y: 292, distance: 377.8
click at [858, 292] on div "In these prime movers the inputs vary: the outputs are usually rotating shafts …" at bounding box center [779, 283] width 395 height 55
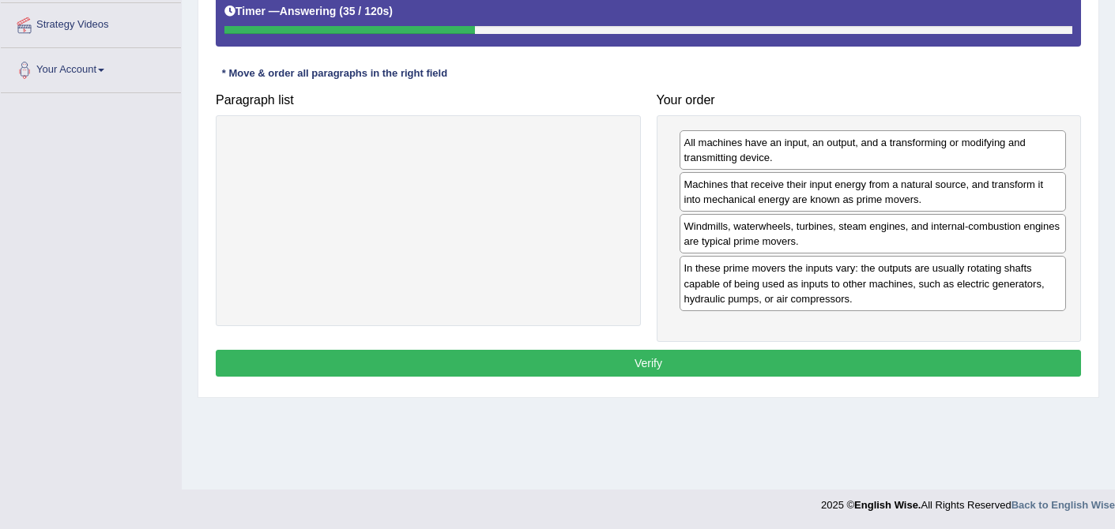
click at [671, 363] on button "Verify" at bounding box center [648, 363] width 865 height 27
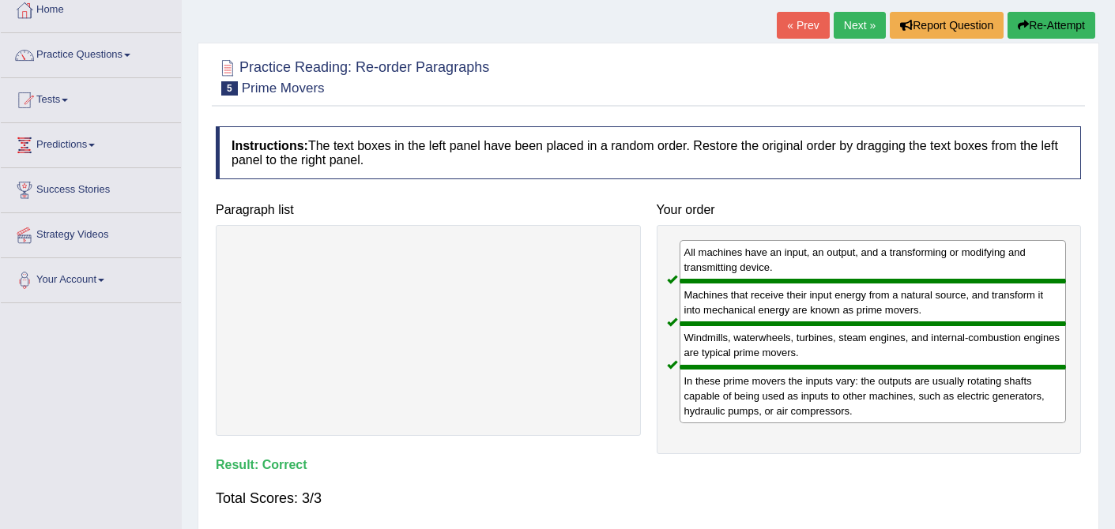
scroll to position [85, 0]
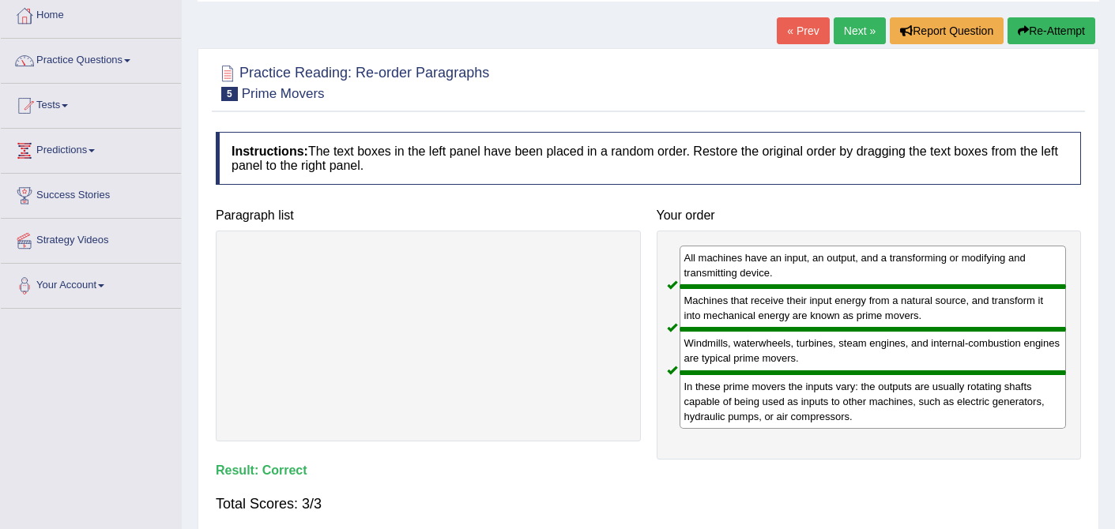
click at [859, 35] on link "Next »" at bounding box center [859, 30] width 52 height 27
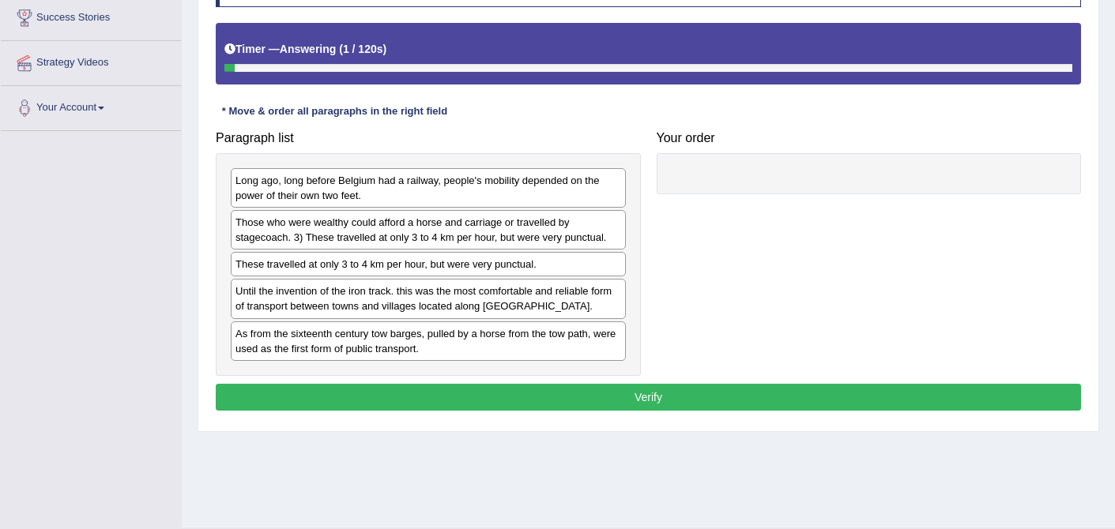
scroll to position [300, 0]
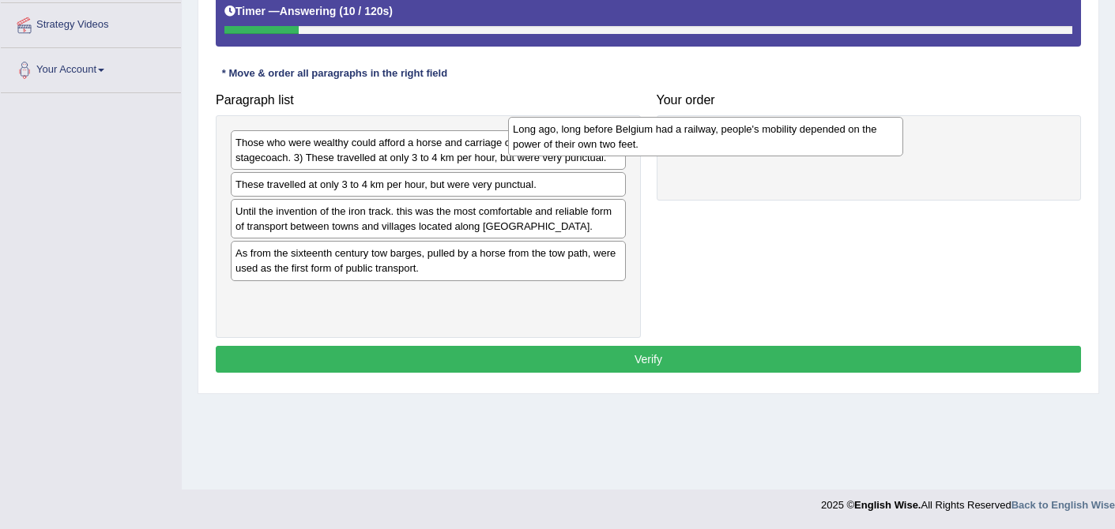
drag, startPoint x: 480, startPoint y: 149, endPoint x: 778, endPoint y: 138, distance: 298.0
click at [778, 137] on div "Long ago, long before Belgium had a railway, people's mobility depended on the …" at bounding box center [705, 136] width 395 height 39
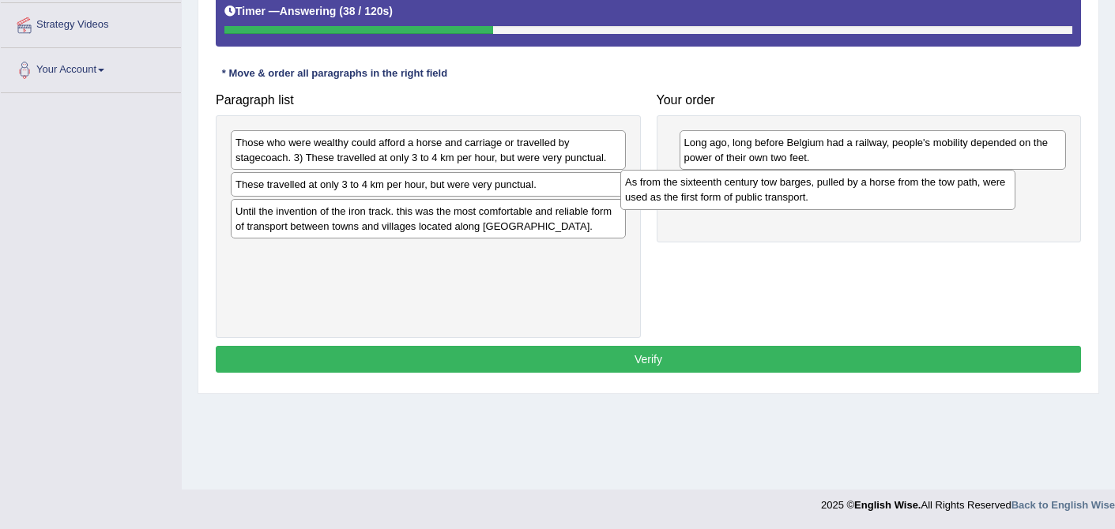
drag, startPoint x: 431, startPoint y: 267, endPoint x: 826, endPoint y: 193, distance: 402.7
click at [826, 193] on div "As from the sixteenth century tow barges, pulled by a horse from the tow path, …" at bounding box center [817, 189] width 395 height 39
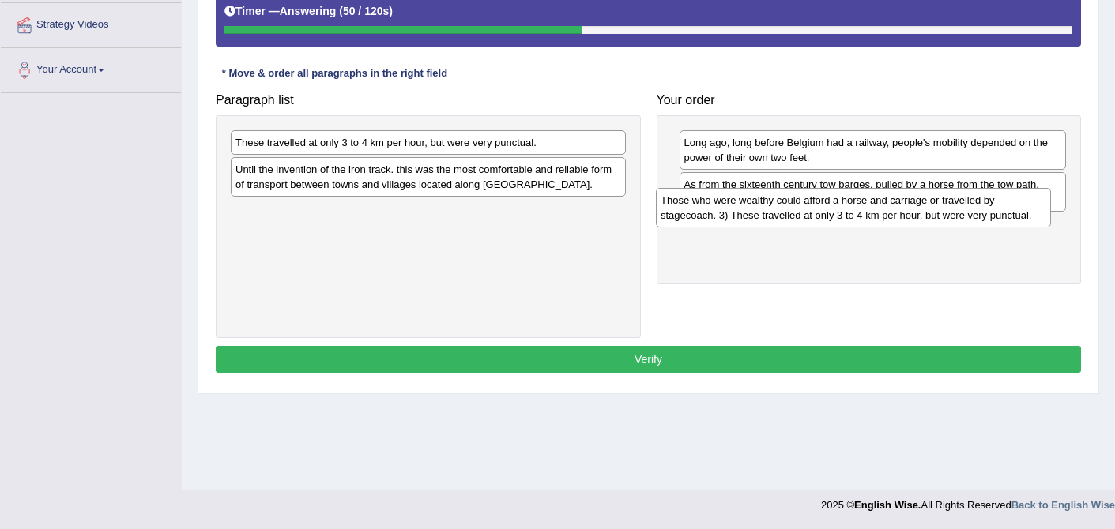
drag, startPoint x: 326, startPoint y: 154, endPoint x: 749, endPoint y: 215, distance: 427.0
click at [750, 213] on div "Those who were wealthy could afford a horse and carriage or travelled by stagec…" at bounding box center [853, 207] width 395 height 39
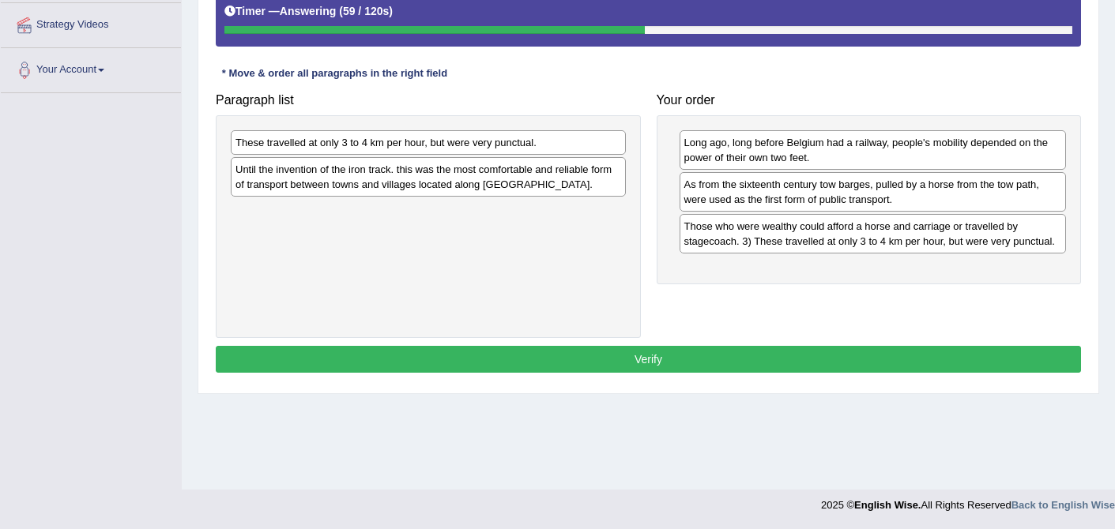
click at [829, 192] on div "As from the sixteenth century tow barges, pulled by a horse from the tow path, …" at bounding box center [872, 191] width 387 height 39
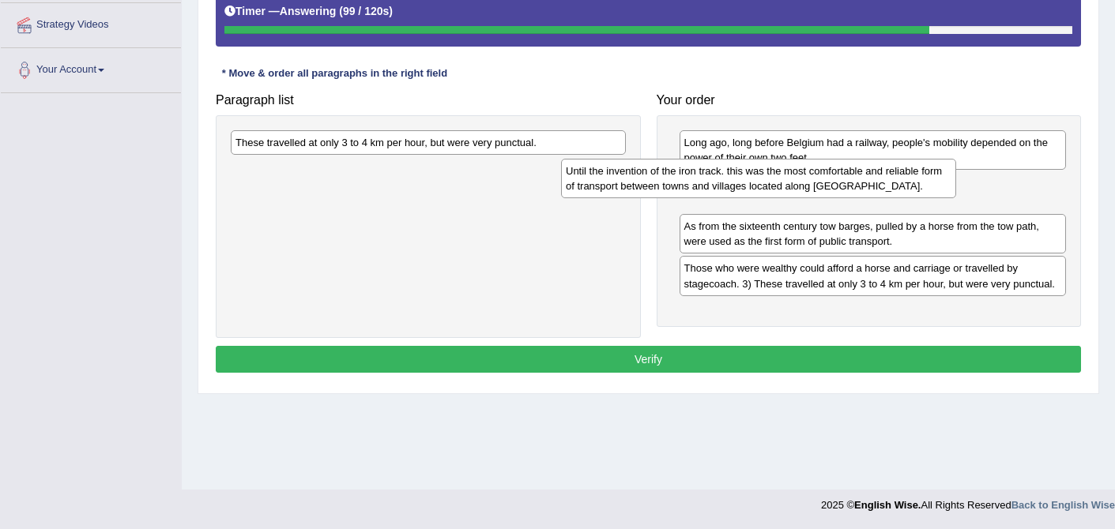
drag, startPoint x: 523, startPoint y: 182, endPoint x: 854, endPoint y: 183, distance: 331.0
click at [854, 183] on div "Until the invention of the iron track. this was the most comfortable and reliab…" at bounding box center [758, 178] width 395 height 39
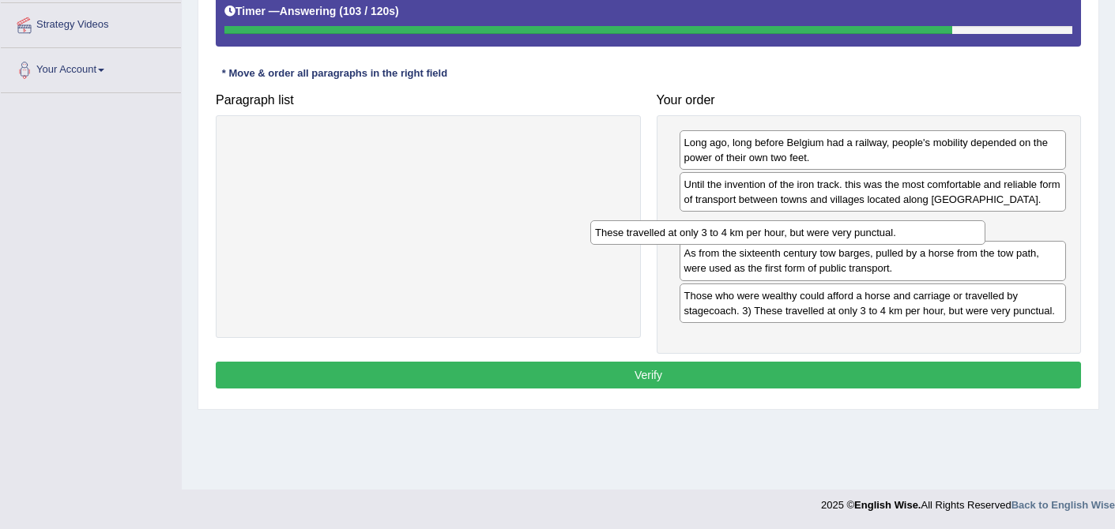
drag, startPoint x: 484, startPoint y: 146, endPoint x: 853, endPoint y: 241, distance: 380.9
click at [852, 239] on div "These travelled at only 3 to 4 km per hour, but were very punctual." at bounding box center [787, 232] width 395 height 24
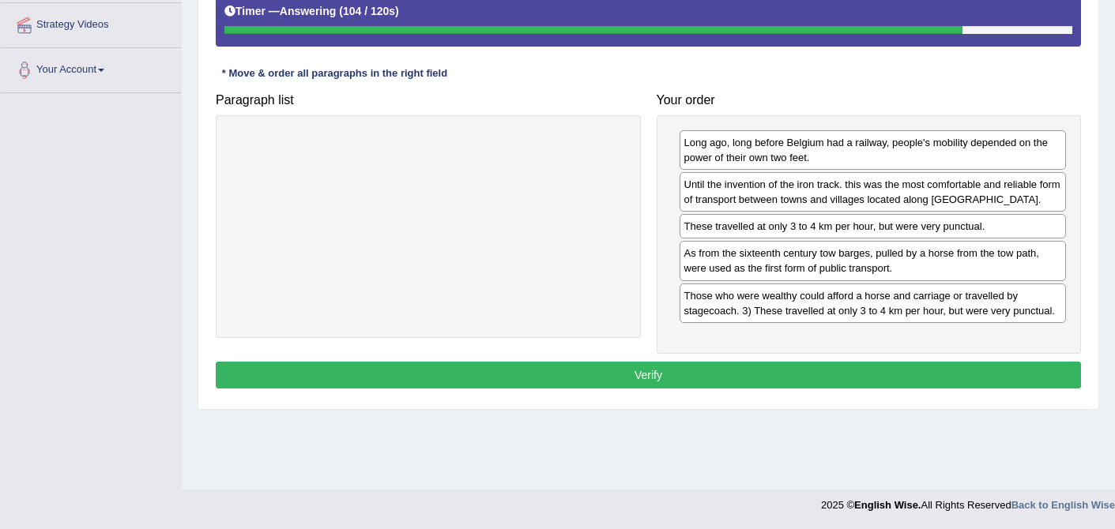
click at [648, 383] on button "Verify" at bounding box center [648, 375] width 865 height 27
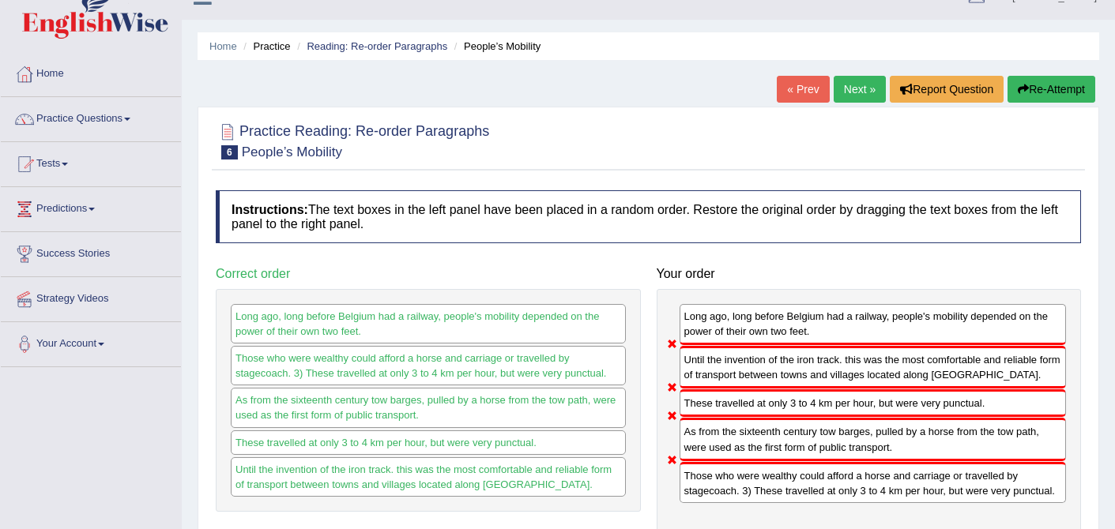
scroll to position [0, 0]
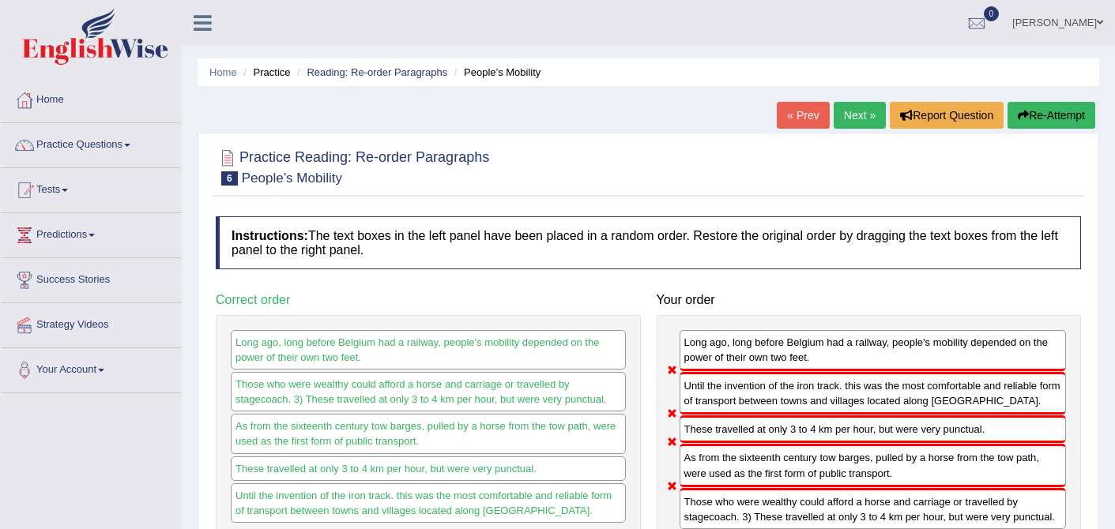
click at [852, 111] on link "Next »" at bounding box center [859, 115] width 52 height 27
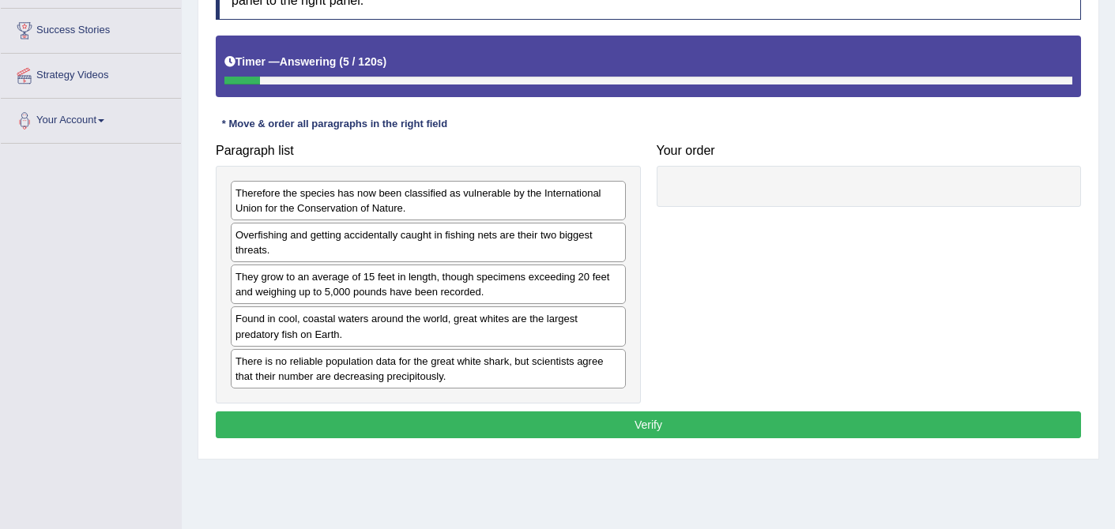
scroll to position [254, 0]
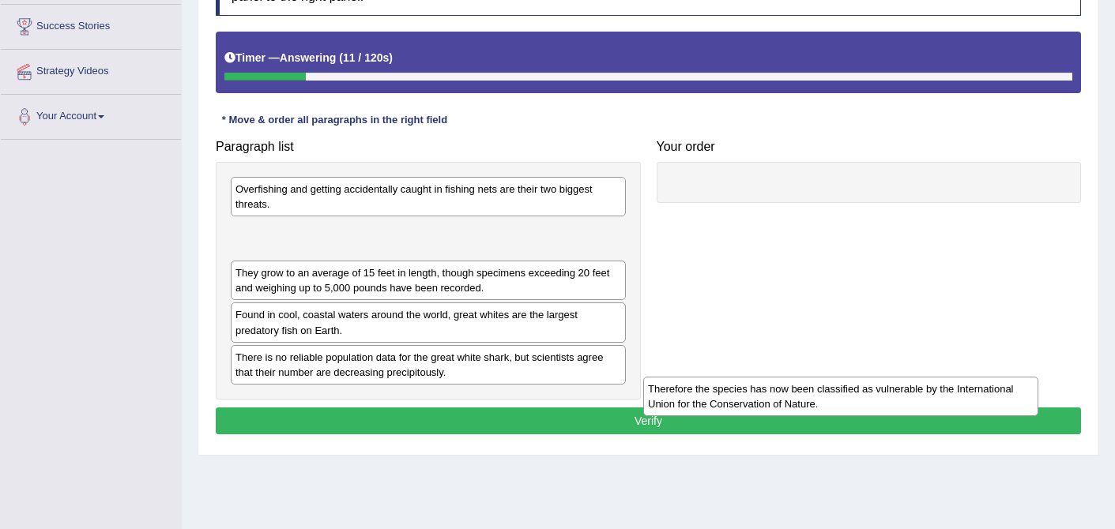
drag, startPoint x: 371, startPoint y: 189, endPoint x: 785, endPoint y: 387, distance: 459.0
click at [785, 387] on div "Therefore the species has now been classified as vulnerable by the Internationa…" at bounding box center [840, 396] width 395 height 39
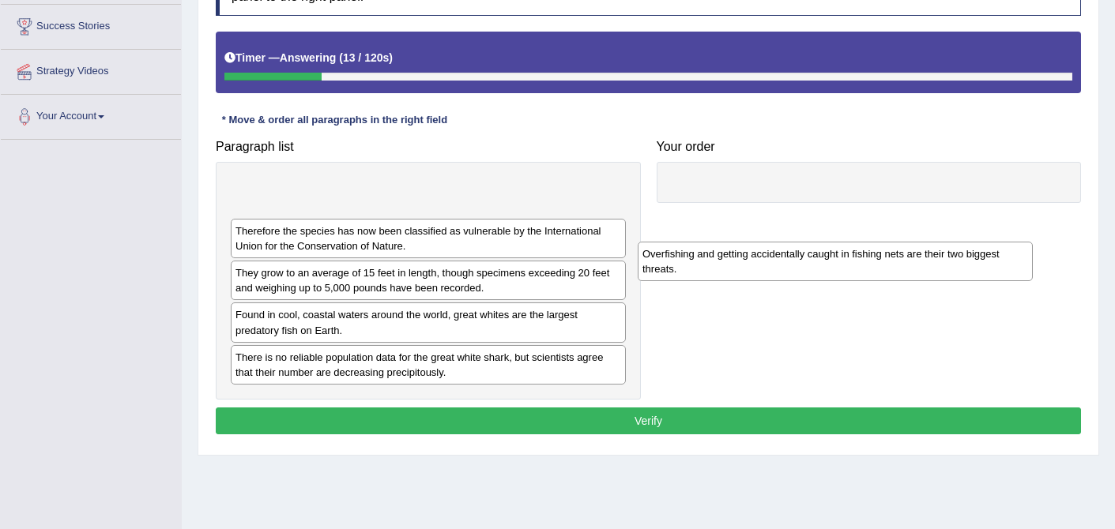
drag, startPoint x: 405, startPoint y: 195, endPoint x: 811, endPoint y: 260, distance: 411.2
click at [811, 260] on div "Overfishing and getting accidentally caught in fishing nets are their two bigge…" at bounding box center [835, 261] width 395 height 39
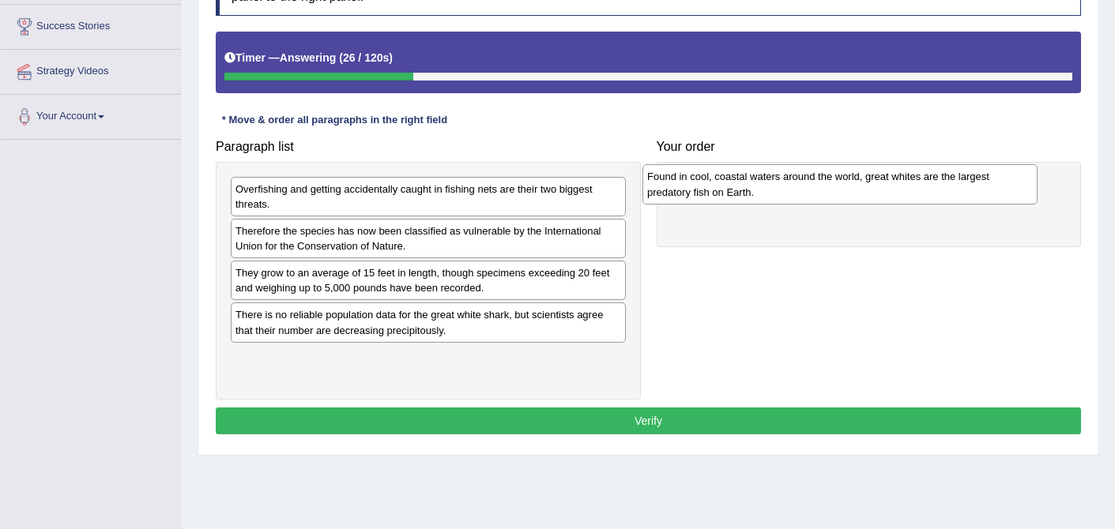
drag, startPoint x: 457, startPoint y: 319, endPoint x: 868, endPoint y: 181, distance: 434.2
click at [868, 181] on div "Found in cool, coastal waters around the world, great whites are the largest pr…" at bounding box center [839, 183] width 395 height 39
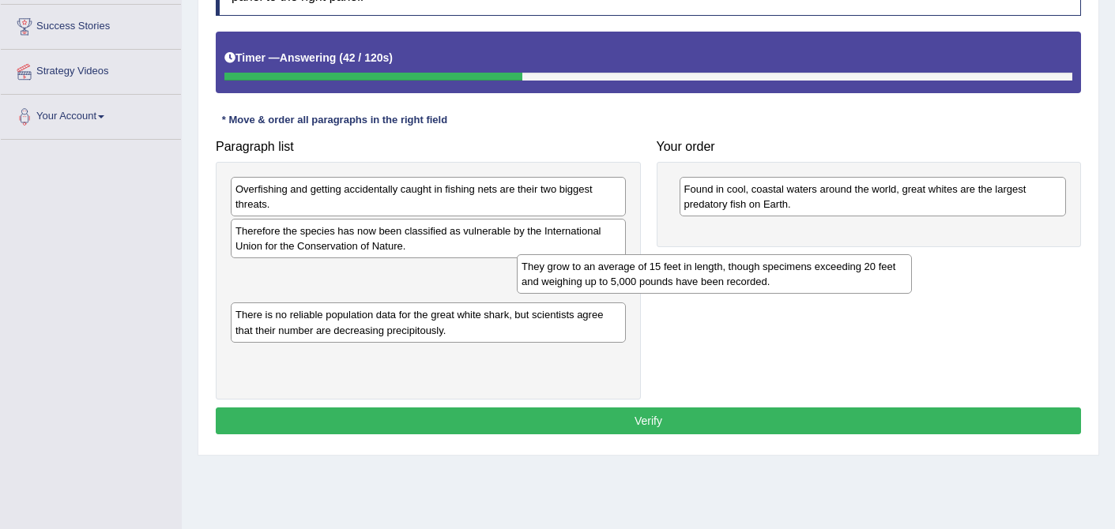
drag, startPoint x: 551, startPoint y: 281, endPoint x: 848, endPoint y: 273, distance: 297.2
click at [848, 273] on div "They grow to an average of 15 feet in length, though specimens exceeding 20 fee…" at bounding box center [714, 273] width 395 height 39
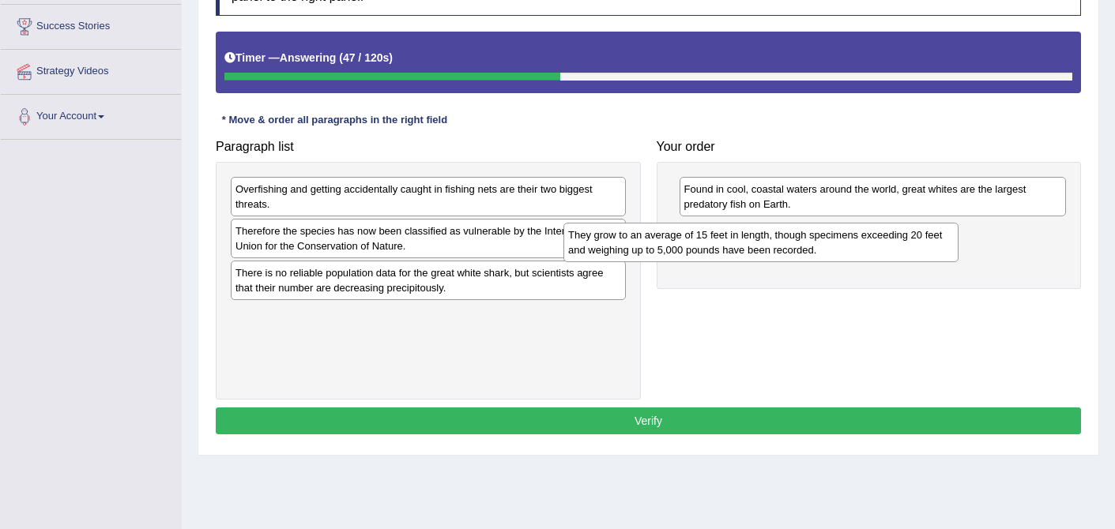
drag, startPoint x: 526, startPoint y: 290, endPoint x: 859, endPoint y: 250, distance: 334.9
click at [859, 250] on div "They grow to an average of 15 feet in length, though specimens exceeding 20 fee…" at bounding box center [760, 242] width 395 height 39
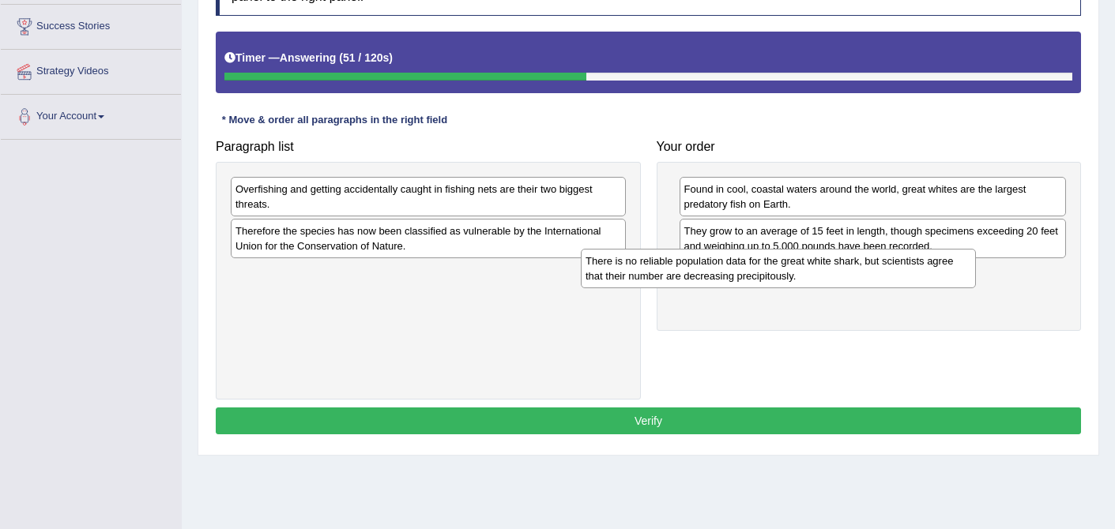
drag, startPoint x: 480, startPoint y: 277, endPoint x: 842, endPoint y: 269, distance: 362.7
click at [841, 268] on div "There is no reliable population data for the great white shark, but scientists …" at bounding box center [778, 268] width 395 height 39
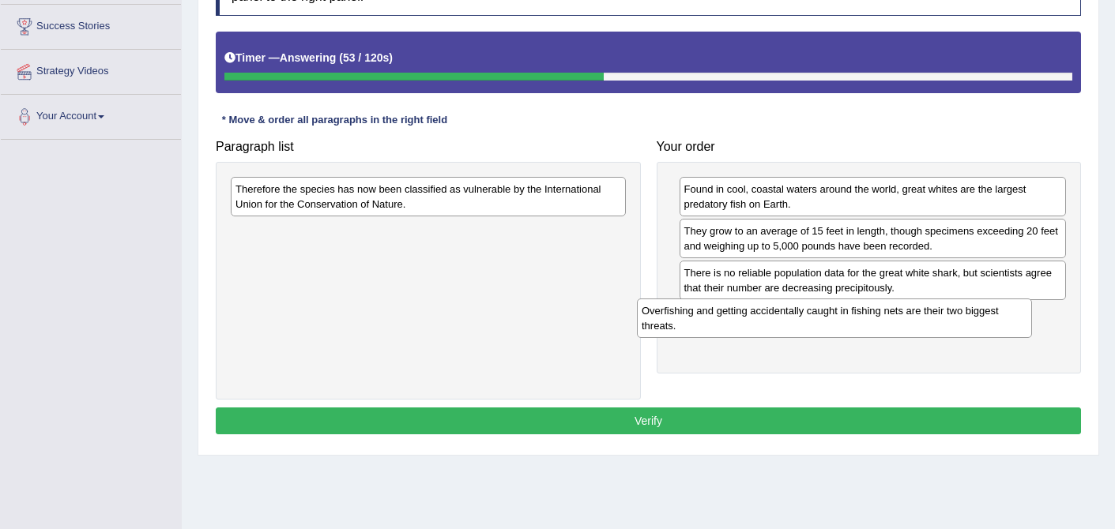
drag, startPoint x: 423, startPoint y: 192, endPoint x: 833, endPoint y: 309, distance: 425.6
click at [833, 309] on div "Overfishing and getting accidentally caught in fishing nets are their two bigge…" at bounding box center [834, 318] width 395 height 39
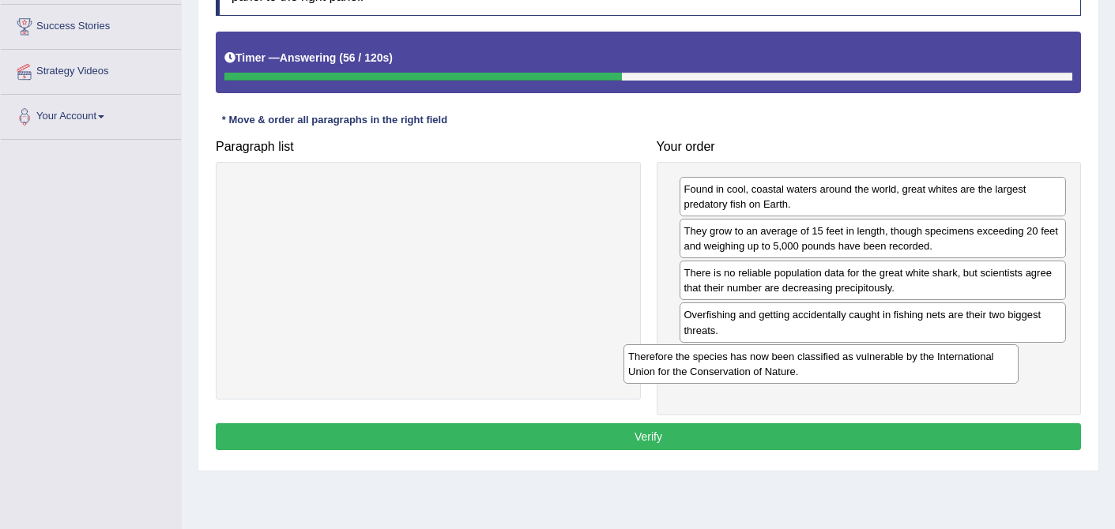
drag, startPoint x: 534, startPoint y: 191, endPoint x: 932, endPoint y: 366, distance: 434.7
click at [932, 366] on div "Therefore the species has now been classified as vulnerable by the Internationa…" at bounding box center [820, 363] width 395 height 39
click at [710, 441] on button "Verify" at bounding box center [648, 436] width 865 height 27
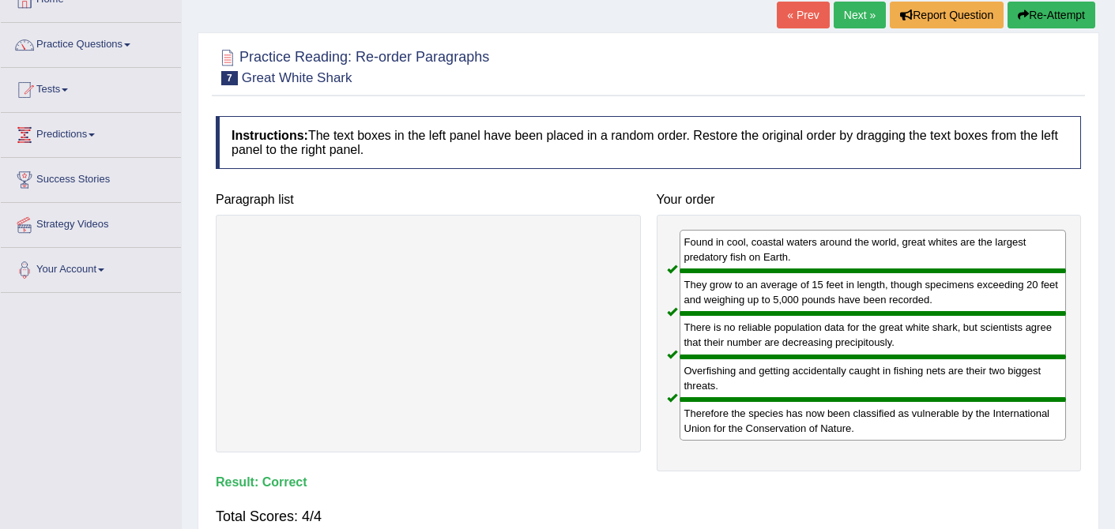
scroll to position [97, 0]
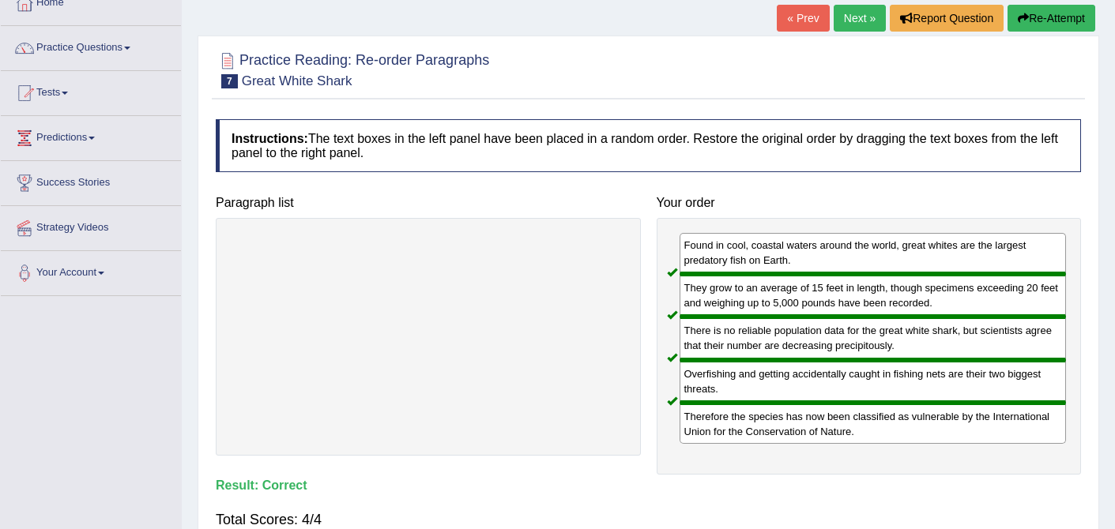
click at [852, 28] on link "Next »" at bounding box center [859, 18] width 52 height 27
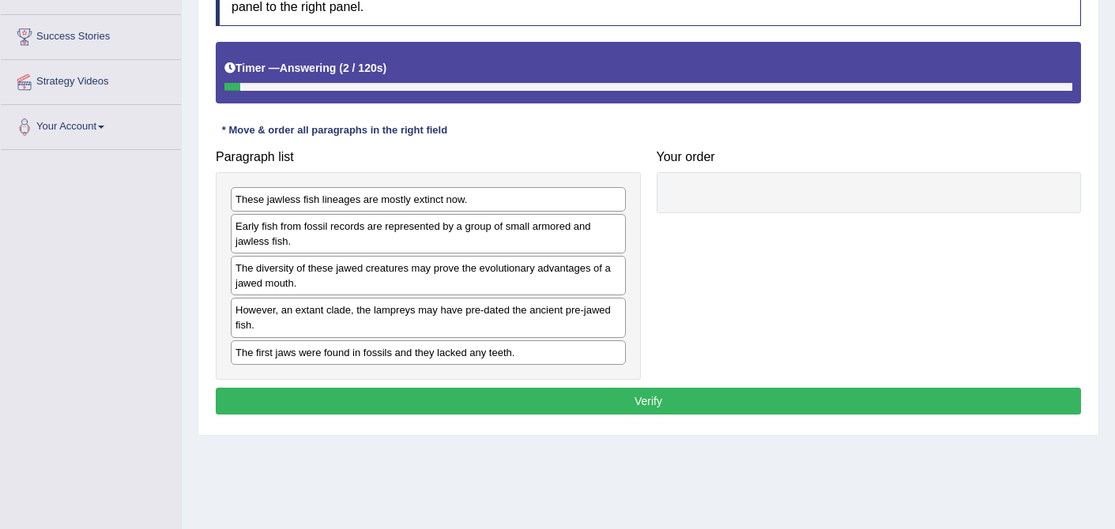
scroll to position [272, 0]
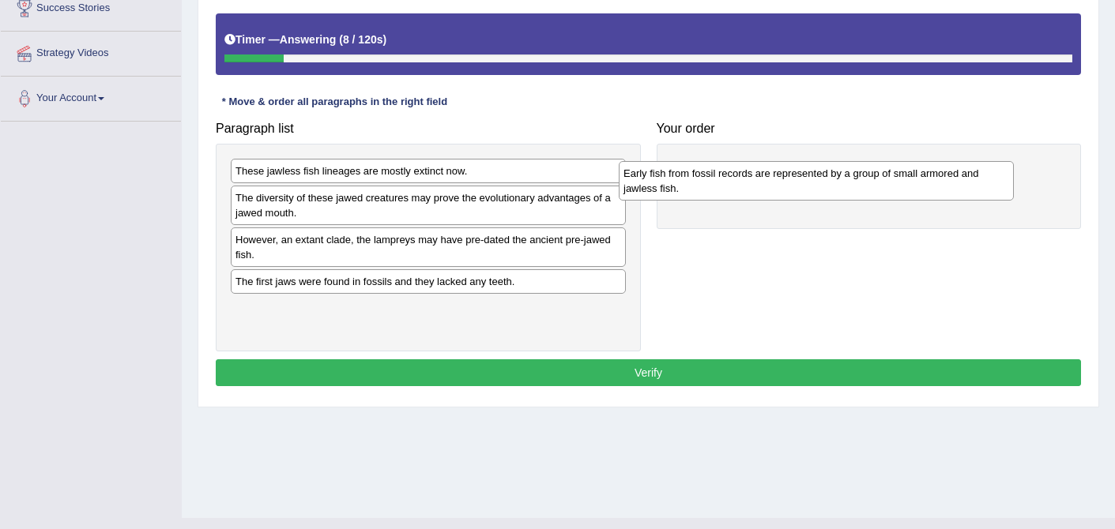
drag, startPoint x: 307, startPoint y: 209, endPoint x: 694, endPoint y: 185, distance: 387.9
click at [694, 185] on div "Early fish from fossil records are represented by a group of small armored and …" at bounding box center [816, 180] width 395 height 39
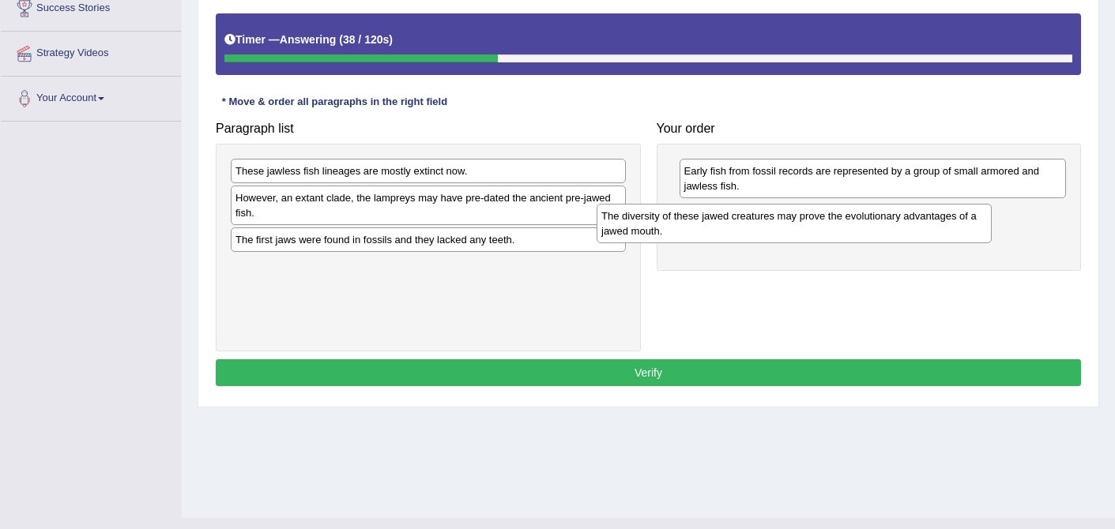
drag, startPoint x: 465, startPoint y: 209, endPoint x: 830, endPoint y: 228, distance: 366.2
click at [830, 228] on div "The diversity of these jawed creatures may prove the evolutionary advantages of…" at bounding box center [793, 223] width 395 height 39
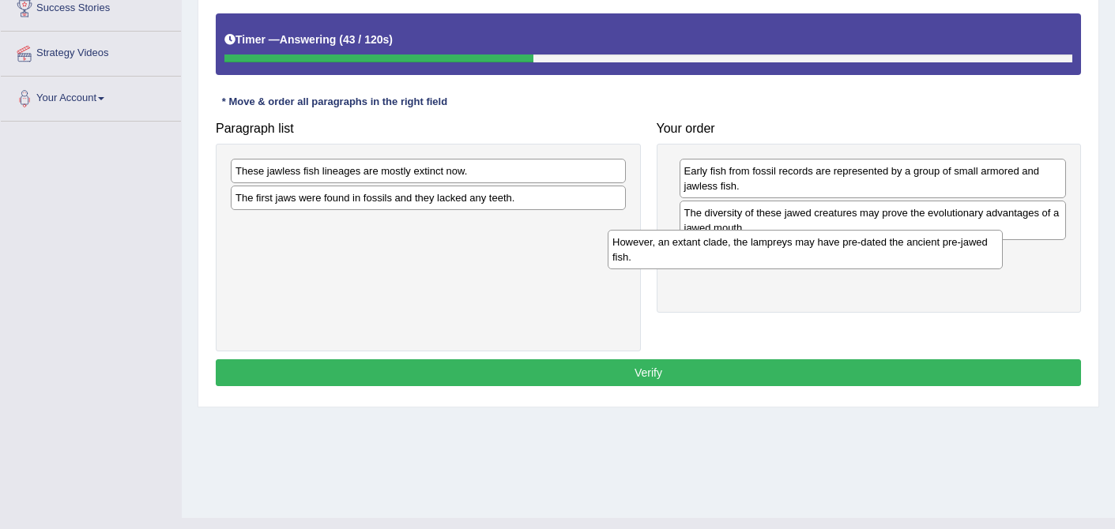
drag, startPoint x: 425, startPoint y: 203, endPoint x: 804, endPoint y: 248, distance: 381.9
click at [804, 247] on div "However, an extant clade, the lampreys may have pre-dated the ancient pre-jawed…" at bounding box center [805, 249] width 395 height 39
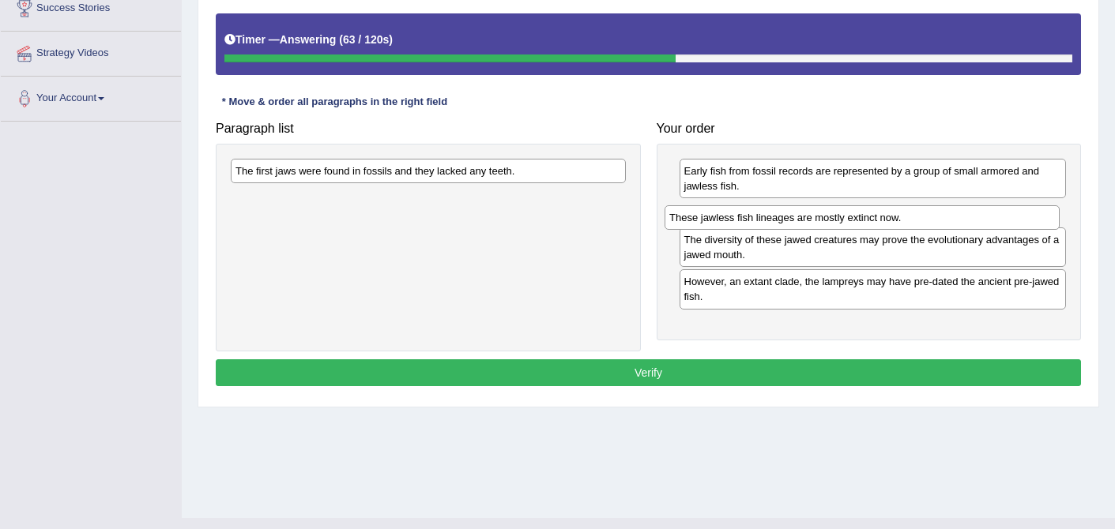
drag, startPoint x: 477, startPoint y: 169, endPoint x: 927, endPoint y: 216, distance: 451.9
click at [927, 216] on div "These jawless fish lineages are mostly extinct now." at bounding box center [861, 217] width 395 height 24
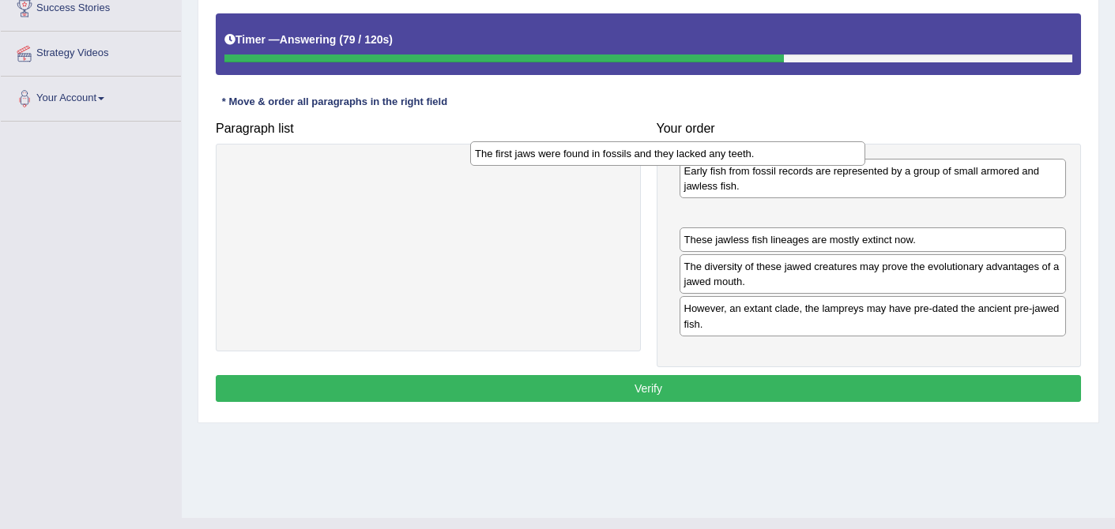
drag, startPoint x: 481, startPoint y: 178, endPoint x: 725, endPoint y: 160, distance: 244.8
click at [725, 160] on div "The first jaws were found in fossils and they lacked any teeth." at bounding box center [667, 153] width 395 height 24
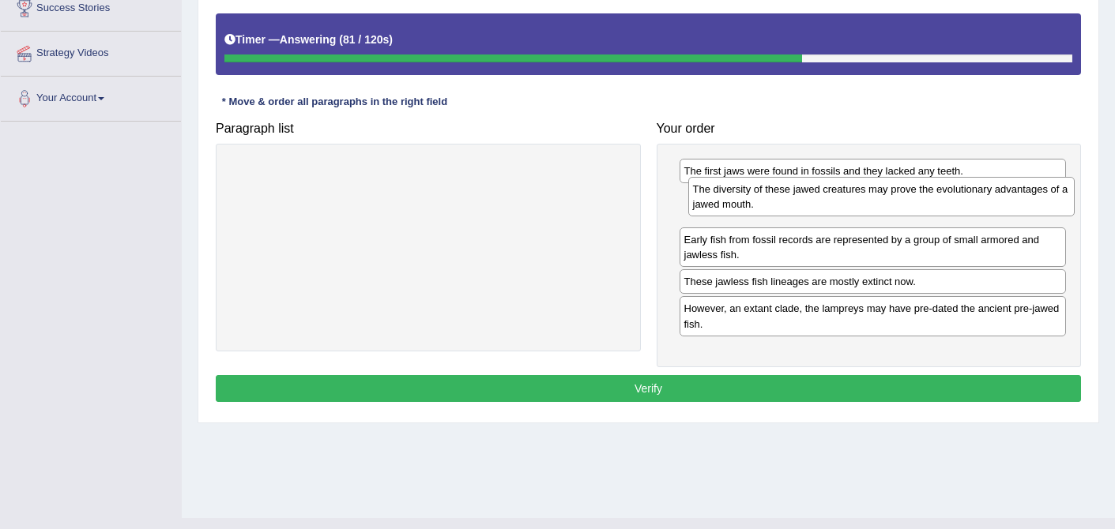
drag, startPoint x: 747, startPoint y: 281, endPoint x: 755, endPoint y: 204, distance: 77.9
click at [755, 204] on div "The diversity of these jawed creatures may prove the evolutionary advantages of…" at bounding box center [881, 196] width 387 height 39
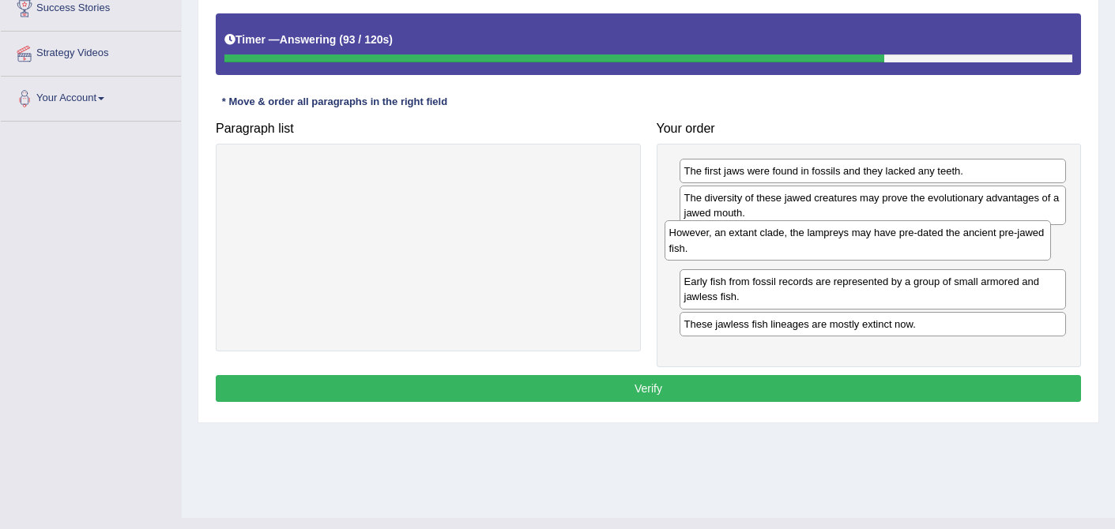
drag, startPoint x: 756, startPoint y: 322, endPoint x: 741, endPoint y: 246, distance: 76.5
click at [741, 246] on div "However, an extant clade, the lampreys may have pre-dated the ancient pre-jawed…" at bounding box center [857, 239] width 387 height 39
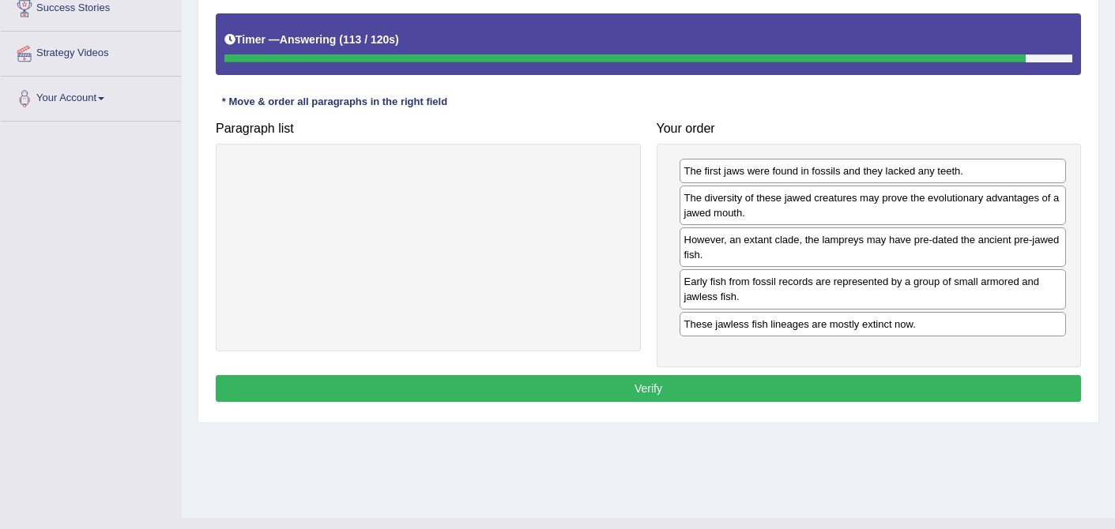
click at [653, 386] on button "Verify" at bounding box center [648, 388] width 865 height 27
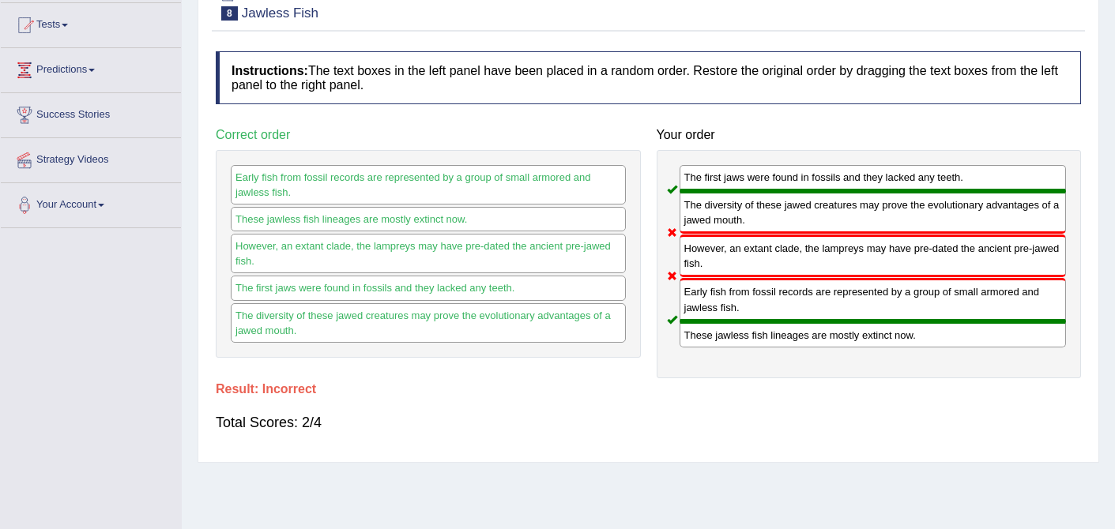
scroll to position [0, 0]
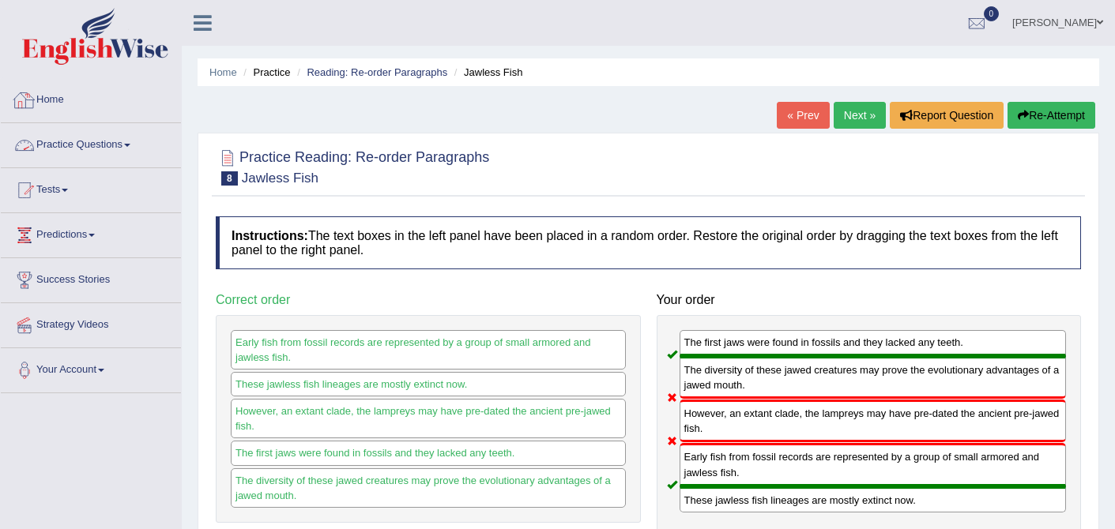
click at [51, 145] on link "Practice Questions" at bounding box center [91, 142] width 180 height 39
